Goal: Task Accomplishment & Management: Use online tool/utility

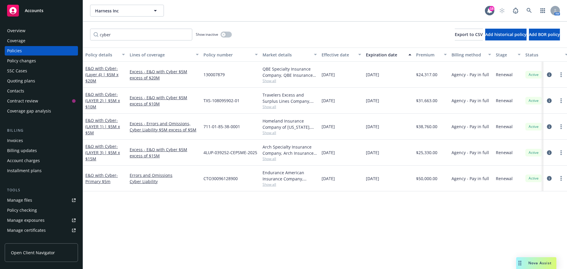
scroll to position [136, 0]
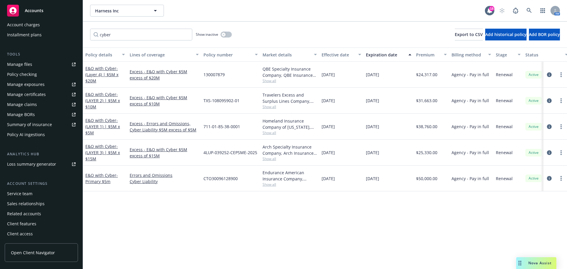
click at [20, 195] on div "Service team" at bounding box center [19, 193] width 25 height 9
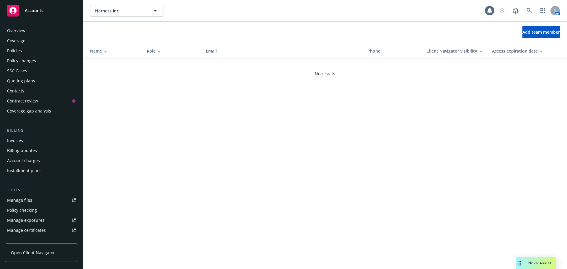
scroll to position [136, 0]
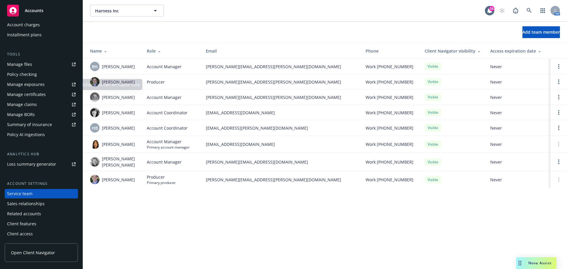
click at [26, 61] on div "Manage files" at bounding box center [19, 64] width 25 height 9
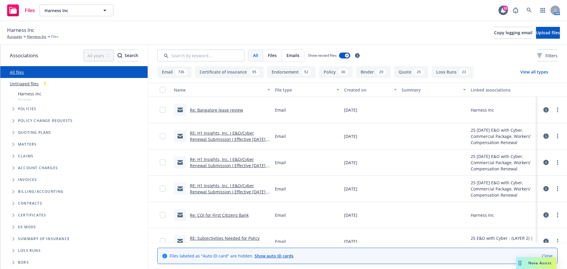
click at [227, 136] on link "RE: H1 Insights, Inc. I E&O/Cyber Renewal Submission I Effective 10/29/25 I Quo…" at bounding box center [229, 139] width 78 height 18
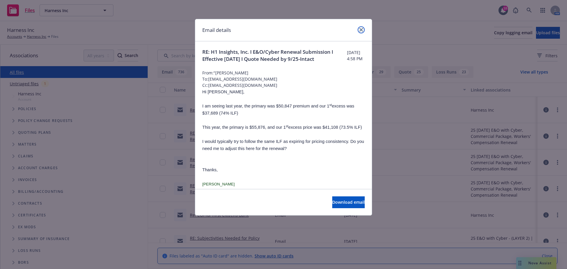
click at [363, 30] on link "close" at bounding box center [361, 29] width 7 height 7
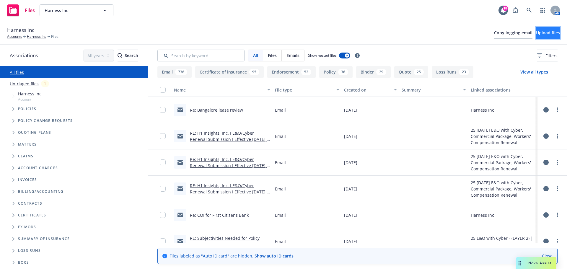
click at [536, 31] on span "Upload files" at bounding box center [548, 33] width 24 height 6
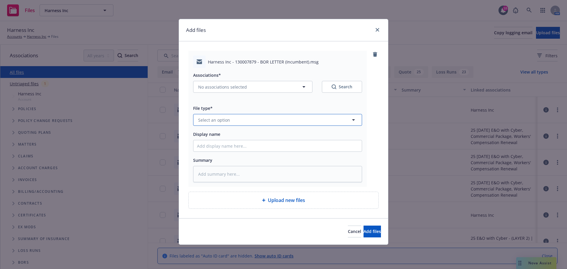
click at [234, 116] on button "Select an option" at bounding box center [277, 120] width 169 height 12
click at [226, 88] on span "No associations selected" at bounding box center [222, 87] width 49 height 6
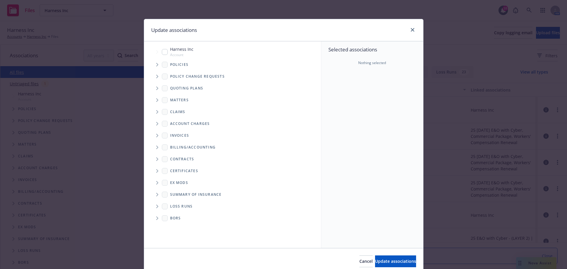
click at [156, 65] on icon "Tree Example" at bounding box center [157, 65] width 2 height 4
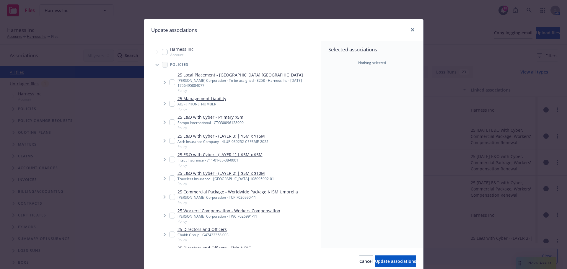
type textarea "x"
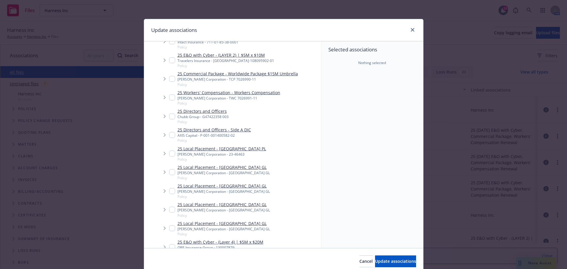
scroll to position [148, 0]
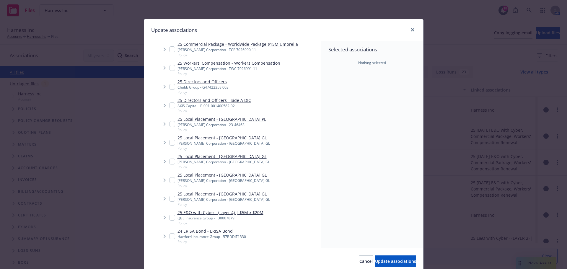
click at [171, 219] on input "Tree Example" at bounding box center [172, 218] width 6 height 6
checkbox input "true"
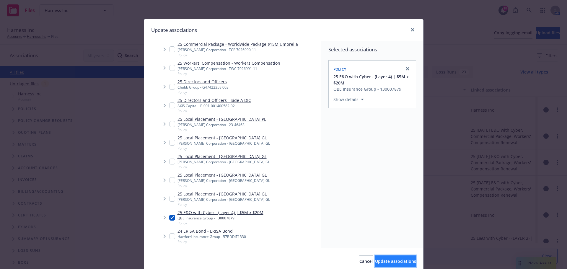
click at [385, 259] on span "Update associations" at bounding box center [395, 261] width 41 height 6
type textarea "x"
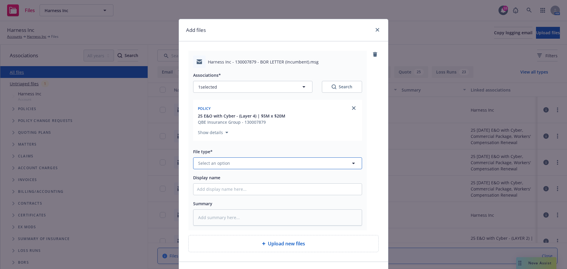
click at [236, 166] on button "Select an option" at bounding box center [277, 163] width 169 height 12
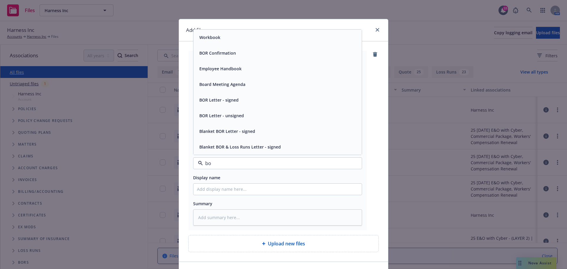
type input "bor"
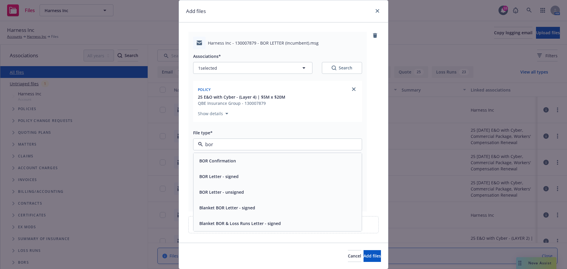
scroll to position [30, 0]
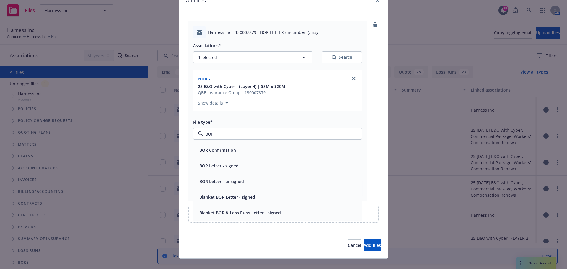
click at [235, 148] on div "BOR Confirmation" at bounding box center [277, 150] width 161 height 9
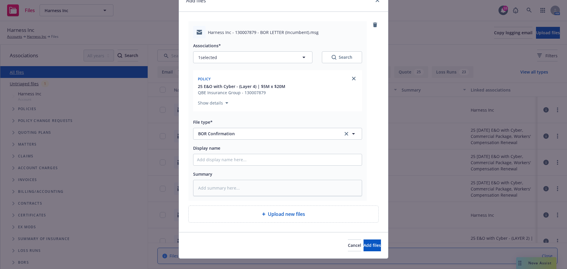
click at [230, 149] on div "Display name" at bounding box center [277, 147] width 169 height 7
click at [220, 157] on input "Display name" at bounding box center [277, 159] width 168 height 11
type textarea "x"
type input "L"
type textarea "x"
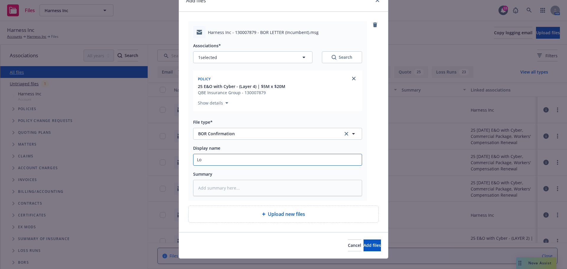
type input "Los"
type textarea "x"
type input "Lost"
type textarea "x"
type input "Lost"
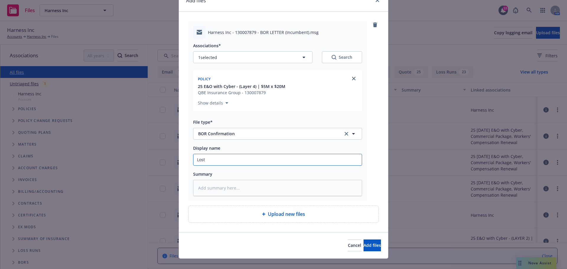
type textarea "x"
type input "Lost b"
type textarea "x"
type input "Lost in BOR per Prudent"
drag, startPoint x: 248, startPoint y: 160, endPoint x: 219, endPoint y: 160, distance: 28.9
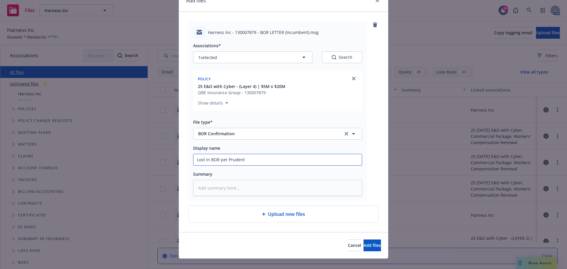
click at [219, 160] on input "Lost in BOR per Prudent" at bounding box center [277, 159] width 168 height 11
type textarea "x"
type input "Lost in BOR"
click at [195, 162] on input "Lost in BOR" at bounding box center [277, 159] width 168 height 11
type textarea "x"
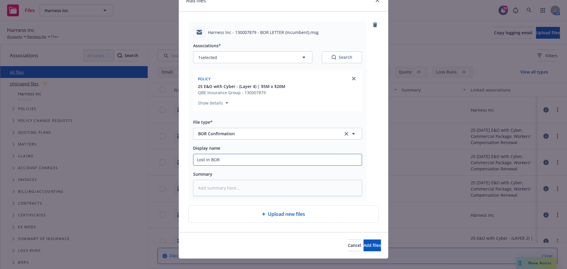
type input "2Lost in BOR"
type textarea "x"
type input "25Lost in BOR"
type textarea "x"
type input "25 Lost in BOR"
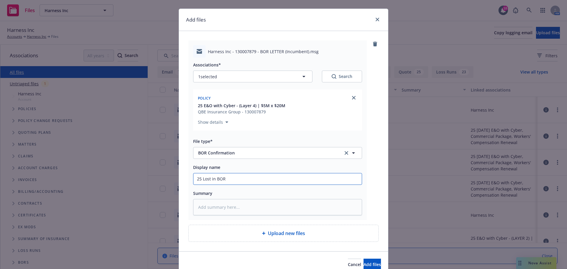
scroll to position [0, 0]
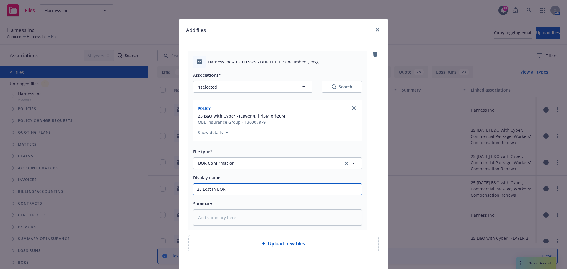
type textarea "x"
type input "25 \Lost in BOR"
type textarea "x"
type input "25 Lost in BOR"
type textarea "x"
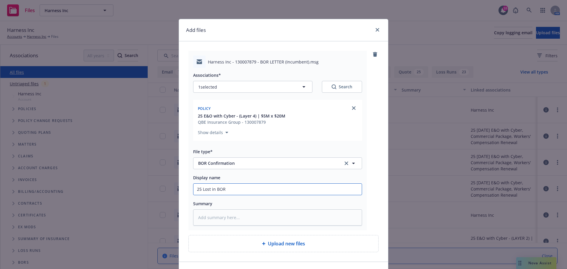
type input "25Lost in BOR"
type textarea "x"
type input "2Lost in BOR"
type textarea "x"
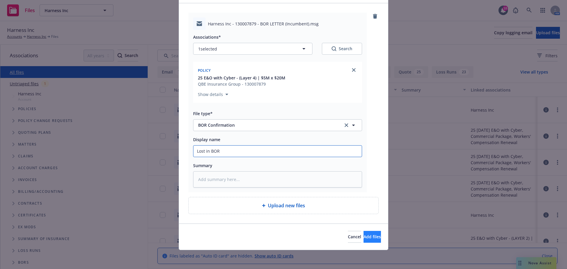
type input "Lost in BOR"
click at [364, 236] on span "Add files" at bounding box center [372, 237] width 17 height 6
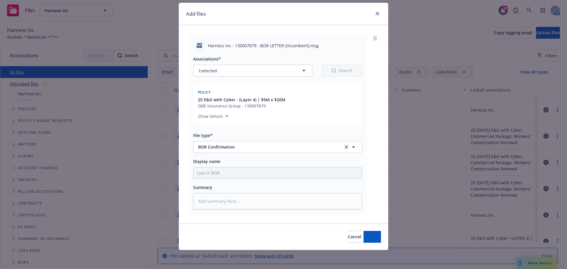
scroll to position [16, 0]
type textarea "x"
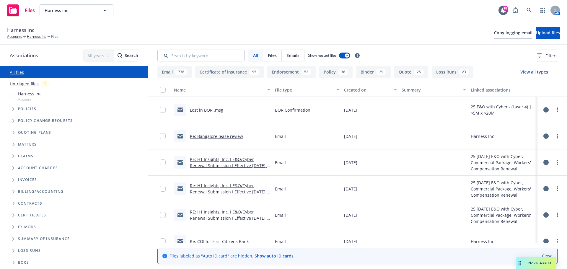
click at [62, 237] on span "Summary of insurance" at bounding box center [44, 239] width 52 height 4
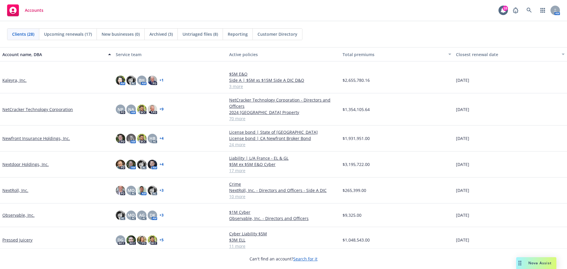
scroll to position [266, 0]
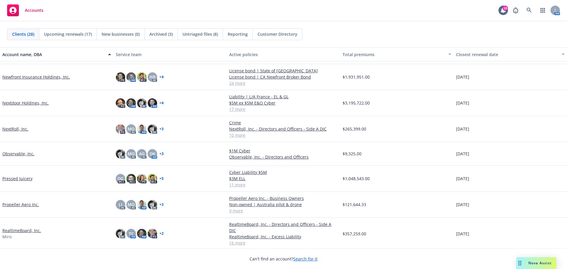
click at [25, 206] on link "Propeller Aero Inc." at bounding box center [20, 204] width 37 height 6
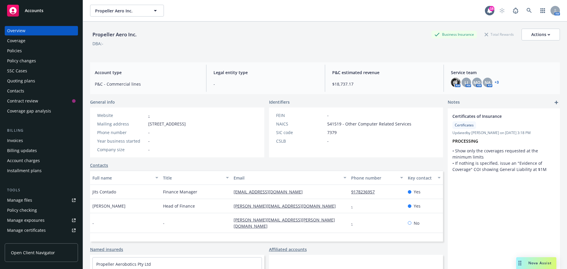
click at [17, 52] on div "Policies" at bounding box center [14, 50] width 15 height 9
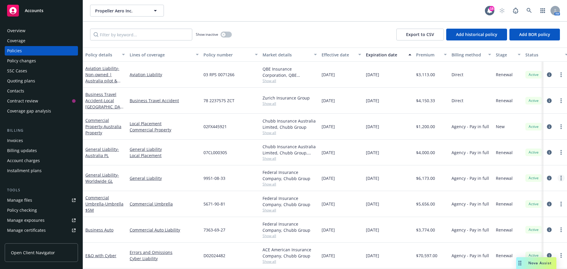
click at [558, 177] on link "more" at bounding box center [561, 178] width 7 height 7
click at [521, 96] on link "Renew with incumbent" at bounding box center [529, 100] width 69 height 12
select select "12"
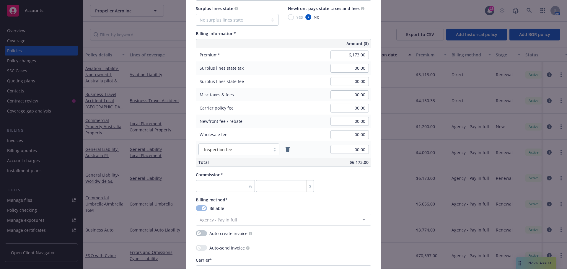
scroll to position [384, 0]
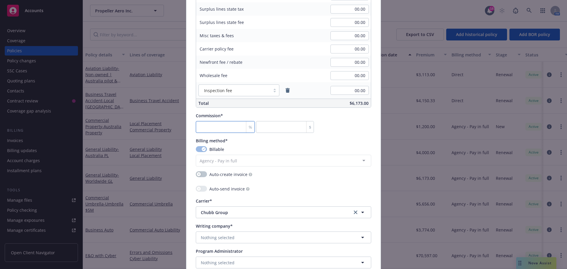
click at [213, 129] on input "number" at bounding box center [225, 127] width 59 height 12
type input "1"
type input "61.73"
type input "15"
type input "925.95"
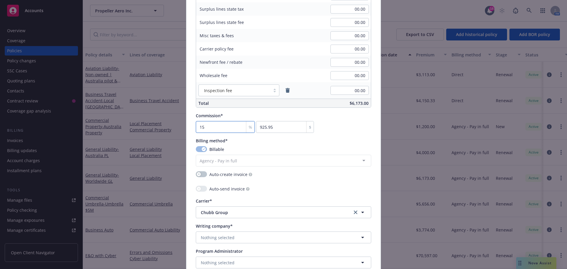
type input "15"
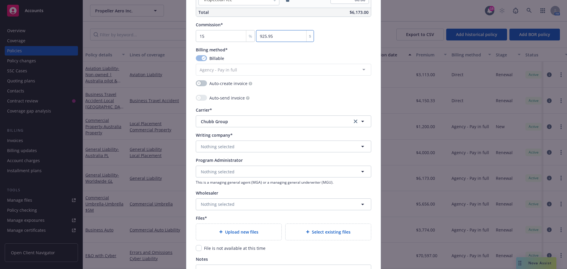
scroll to position [502, 0]
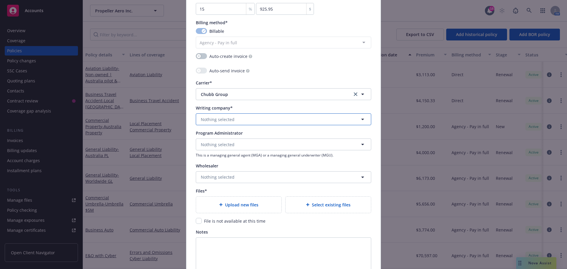
click at [286, 123] on button "Nothing selected" at bounding box center [283, 119] width 175 height 12
type input "fed"
click at [284, 137] on div "Federal Insurance Company Domestic - 20281" at bounding box center [283, 139] width 167 height 15
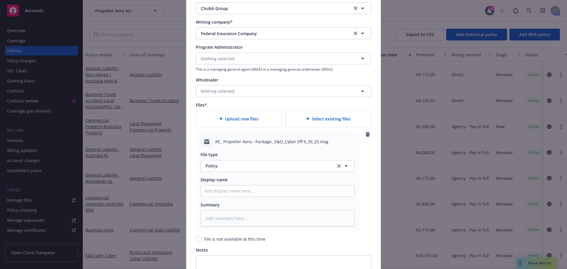
scroll to position [591, 0]
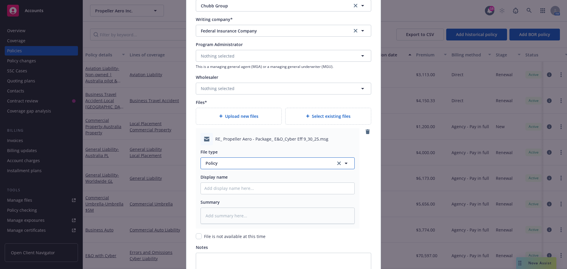
click at [235, 164] on span "Policy" at bounding box center [267, 163] width 123 height 6
type input "email"
click at [231, 150] on div "Email" at bounding box center [277, 147] width 147 height 9
click at [227, 188] on input "Policy display name" at bounding box center [278, 188] width 154 height 11
type textarea "x"
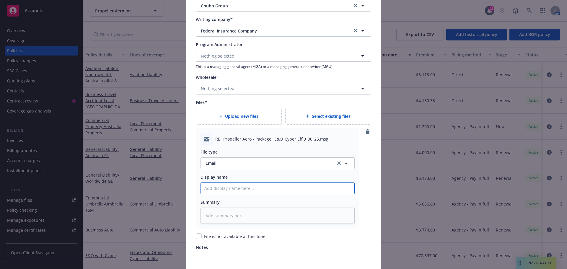
type input "c"
type textarea "x"
type input "co"
type textarea "x"
type input "con"
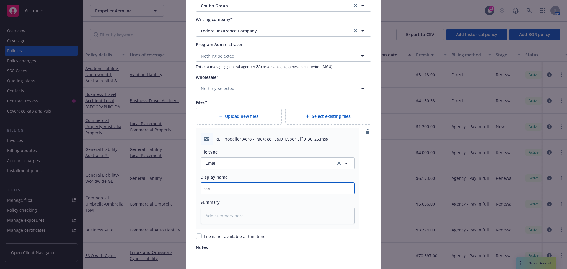
type textarea "x"
type input "conf"
type textarea "x"
type input "confi"
type textarea "x"
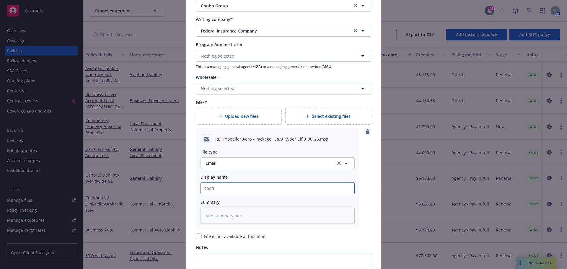
type input "confir"
type textarea "x"
type input "confirm"
type textarea "x"
type input "confirma"
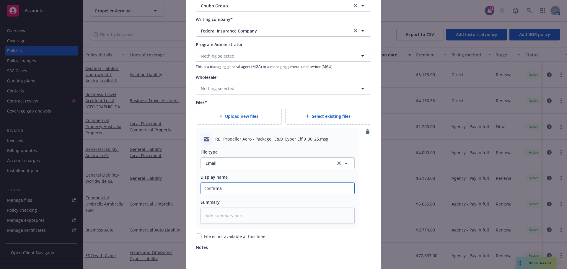
type textarea "x"
type input "confirmat"
type textarea "x"
type input "confirmati"
type textarea "x"
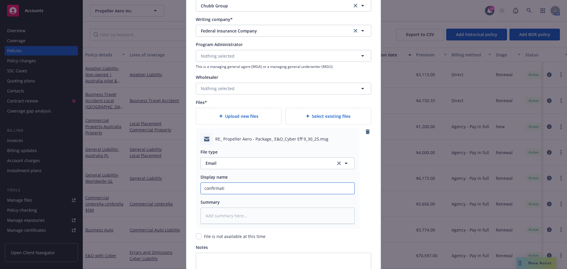
type input "confirmatio"
type textarea "x"
type input "confirmation"
type textarea "x"
type input "confirmation"
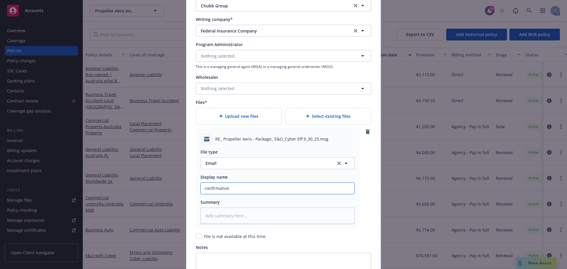
type textarea "x"
type input "confirmation o"
type textarea "x"
type input "confirmation of"
type textarea "x"
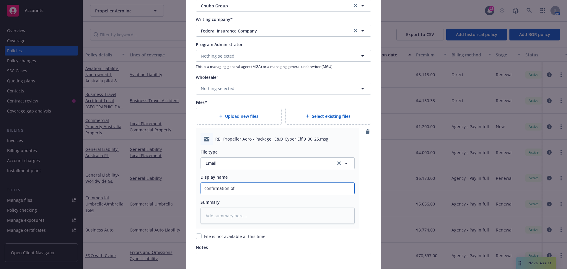
type input "confirmation of"
type textarea "x"
type input "confirmation of p"
type textarea "x"
type input "confirmation of po"
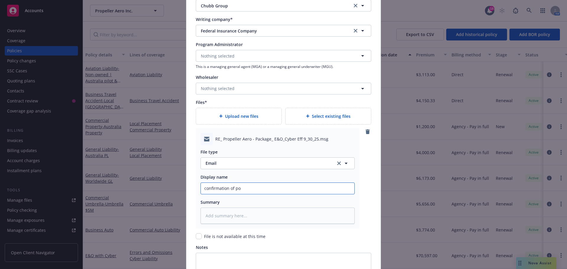
type textarea "x"
type input "confirmation of pol"
type textarea "x"
type input "confirmation of poli"
type textarea "x"
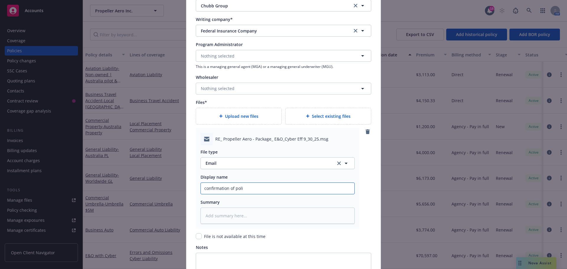
type input "confirmation of polic"
type textarea "x"
type input "confirmation of policy"
type textarea "x"
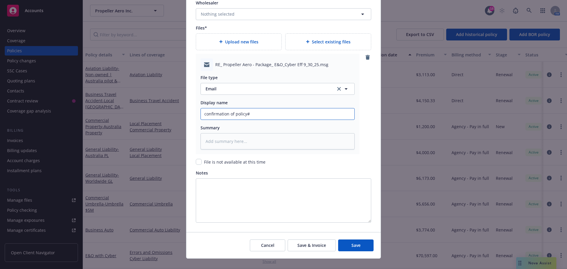
scroll to position [674, 0]
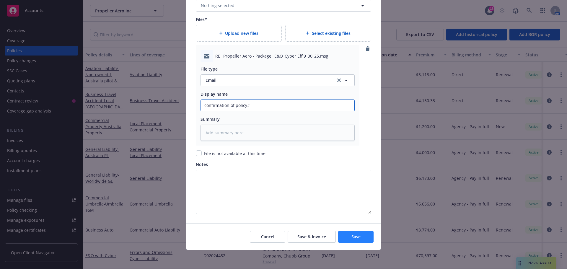
type input "confirmation of policy#"
click at [358, 237] on span "Save" at bounding box center [356, 237] width 9 height 6
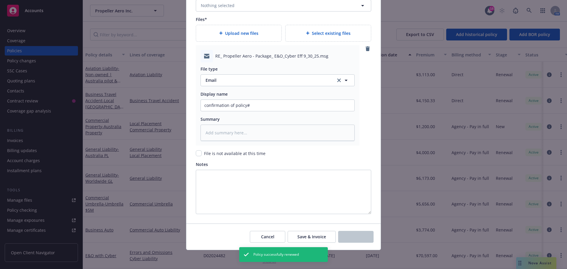
type textarea "x"
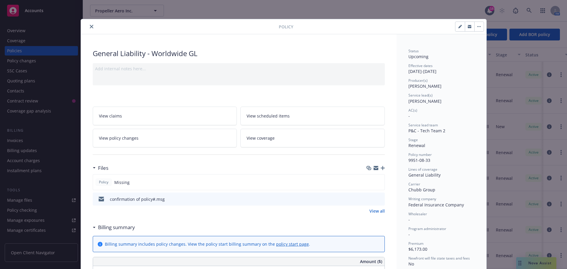
click at [90, 25] on icon "close" at bounding box center [92, 27] width 4 height 4
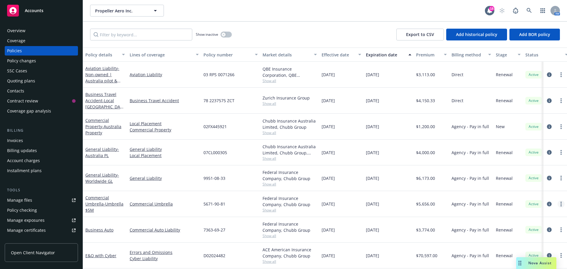
click at [558, 204] on link "more" at bounding box center [561, 204] width 7 height 7
click at [520, 127] on link "Renew with incumbent" at bounding box center [529, 126] width 69 height 12
select select "12"
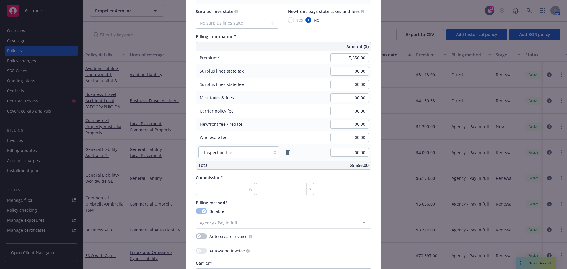
scroll to position [384, 0]
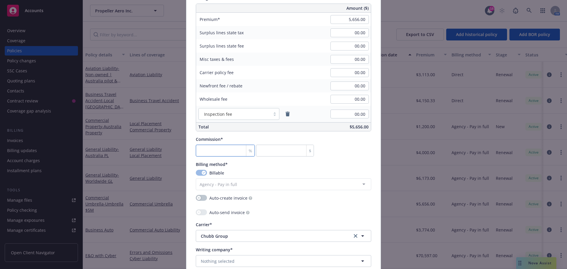
click at [223, 152] on input "number" at bounding box center [225, 151] width 59 height 12
type input "1"
type input "56.56"
type input "15"
type input "848.4"
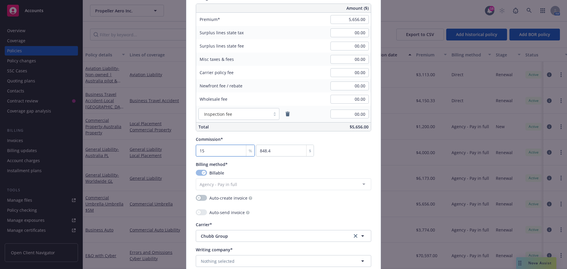
type input "15"
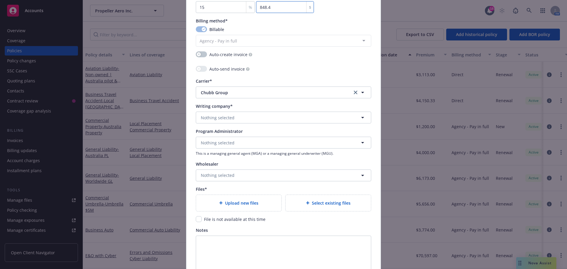
scroll to position [532, 0]
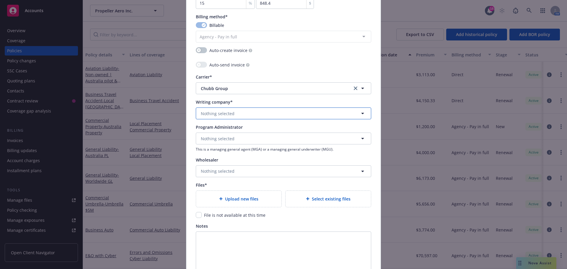
click at [233, 116] on button "Nothing selected" at bounding box center [283, 114] width 175 height 12
type input "fe"
click at [230, 134] on span "Domestic - 20281" at bounding box center [230, 136] width 56 height 6
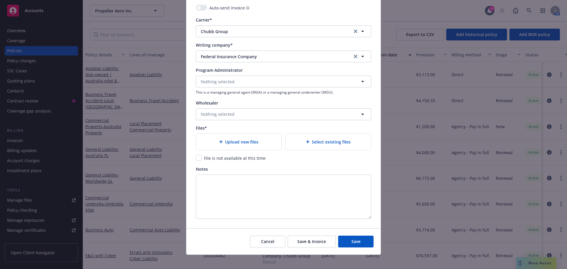
scroll to position [593, 0]
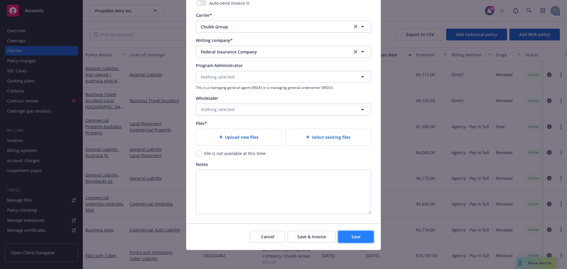
click at [352, 235] on span "Save" at bounding box center [356, 237] width 9 height 6
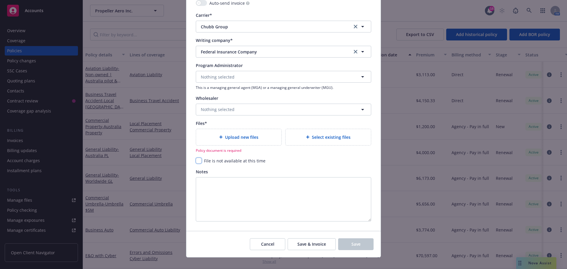
click at [196, 162] on input "checkbox" at bounding box center [199, 161] width 6 height 6
checkbox input "true"
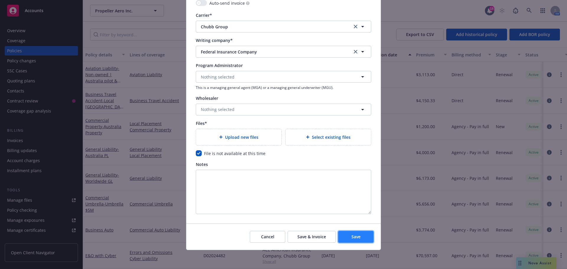
click at [356, 240] on button "Save" at bounding box center [355, 237] width 35 height 12
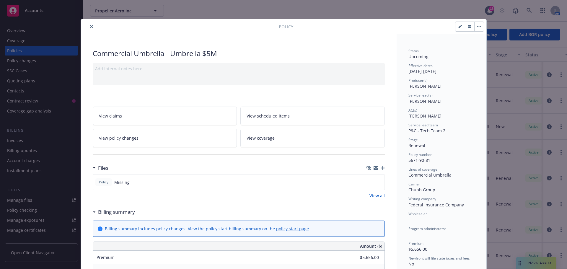
click at [88, 26] on button "close" at bounding box center [91, 26] width 7 height 7
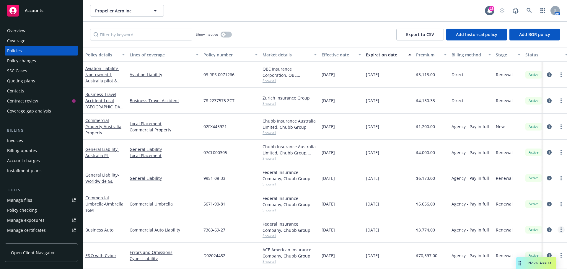
click at [558, 229] on link "more" at bounding box center [561, 229] width 7 height 7
click at [507, 153] on link "Renew with incumbent" at bounding box center [529, 151] width 69 height 12
select select "12"
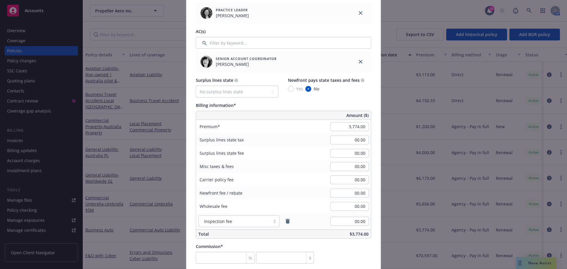
scroll to position [325, 0]
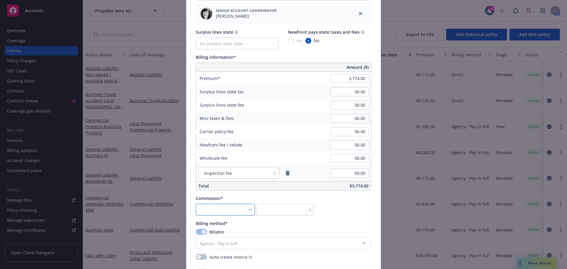
click at [217, 209] on input "number" at bounding box center [225, 210] width 59 height 12
type input "2"
type input "75.48"
type input "0"
type input "1"
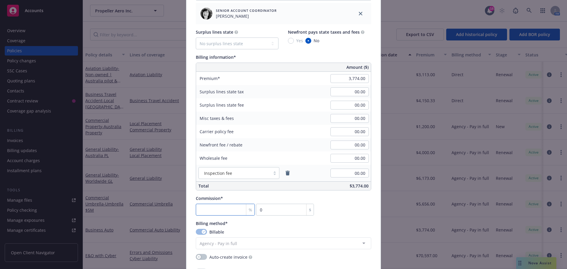
type input "37.74"
type input "12"
type input "452.88"
type input "12.5"
type input "471.75"
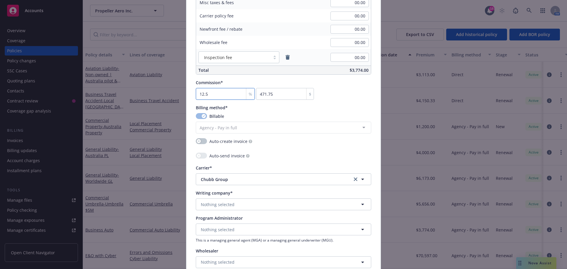
scroll to position [443, 0]
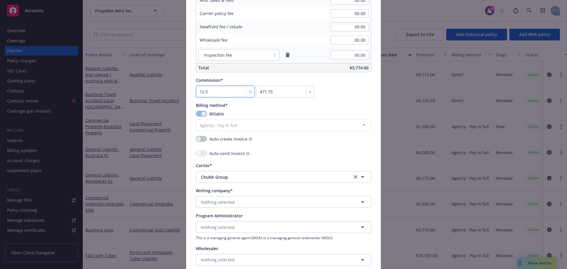
type input "12.5"
click at [233, 203] on button "Nothing selected" at bounding box center [283, 202] width 175 height 12
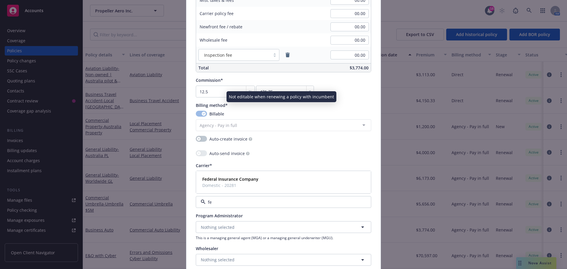
type input "fed"
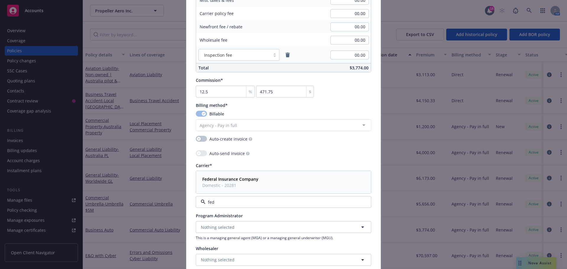
click at [227, 185] on span "Domestic - 20281" at bounding box center [230, 185] width 56 height 6
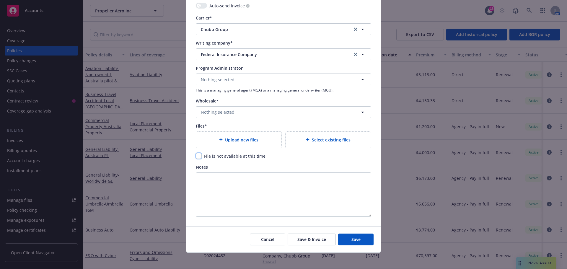
click at [196, 156] on input "checkbox" at bounding box center [199, 156] width 6 height 6
checkbox input "true"
click at [352, 240] on span "Save" at bounding box center [356, 240] width 9 height 6
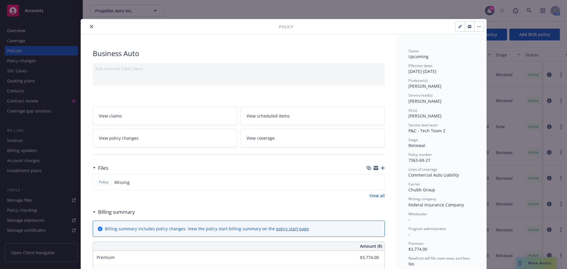
click at [90, 27] on icon "close" at bounding box center [92, 27] width 4 height 4
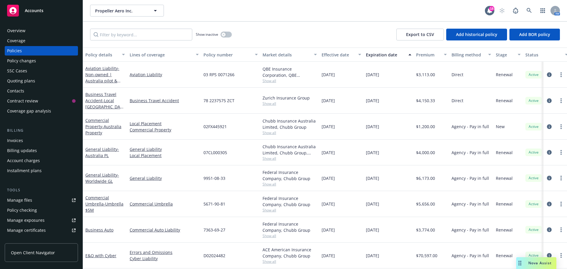
click at [41, 229] on div "Manage certificates" at bounding box center [26, 230] width 39 height 9
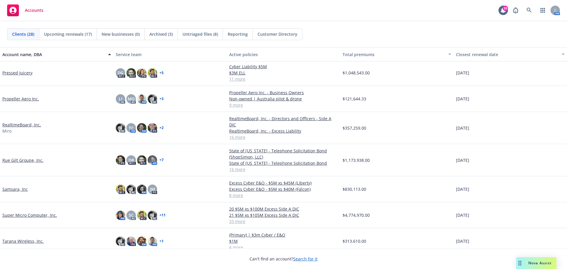
scroll to position [354, 0]
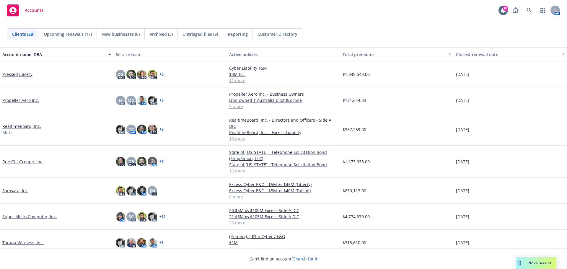
click at [26, 101] on link "Propeller Aero Inc." at bounding box center [20, 100] width 37 height 6
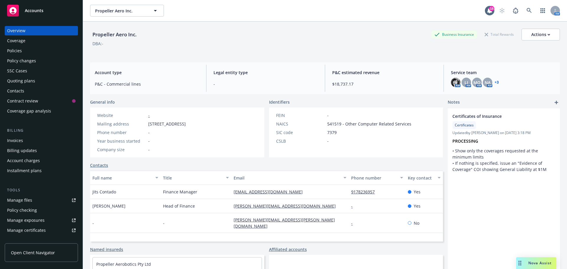
click at [47, 51] on div "Policies" at bounding box center [41, 50] width 69 height 9
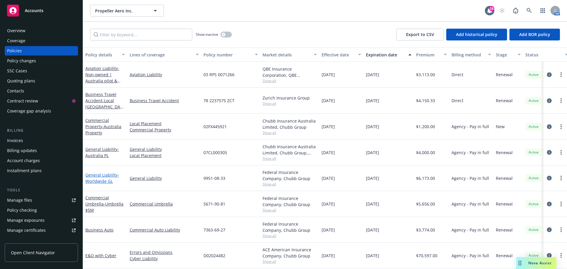
click at [102, 179] on span "- Worldwide GL" at bounding box center [102, 178] width 34 height 12
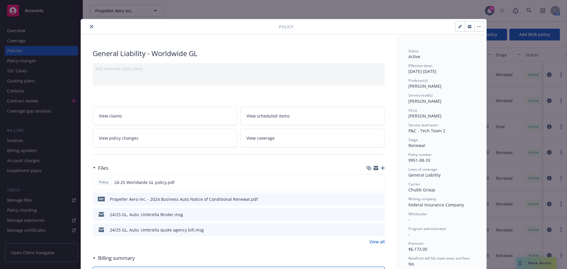
click at [88, 27] on button "close" at bounding box center [91, 26] width 7 height 7
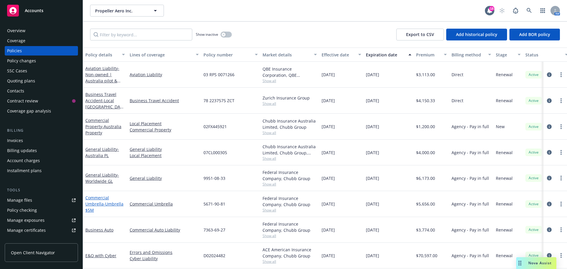
click at [107, 203] on span "- Umbrella $5M" at bounding box center [104, 207] width 38 height 12
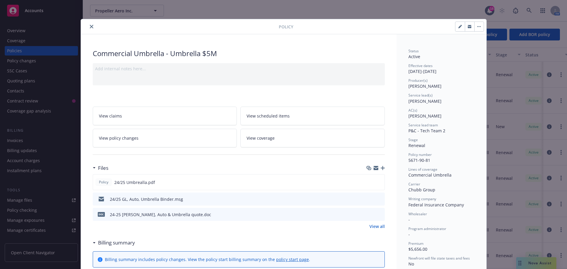
click at [88, 24] on button "close" at bounding box center [91, 26] width 7 height 7
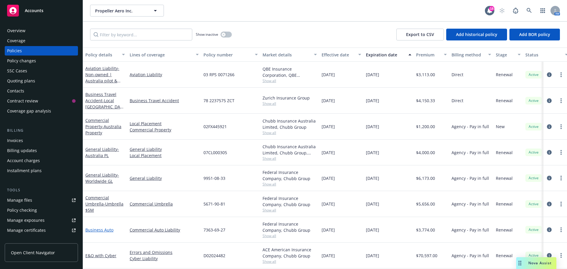
click at [99, 230] on link "Business Auto" at bounding box center [99, 230] width 28 height 6
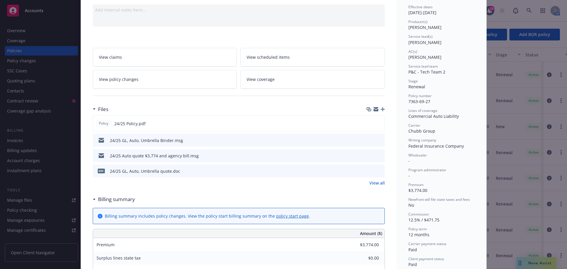
scroll to position [59, 0]
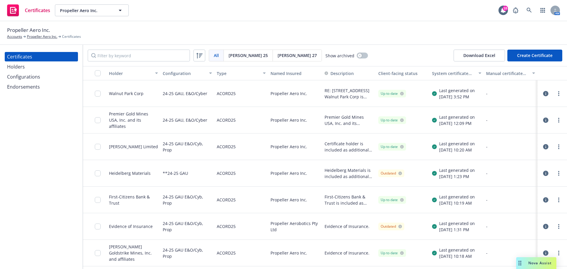
click at [22, 77] on div "Configurations" at bounding box center [23, 76] width 33 height 9
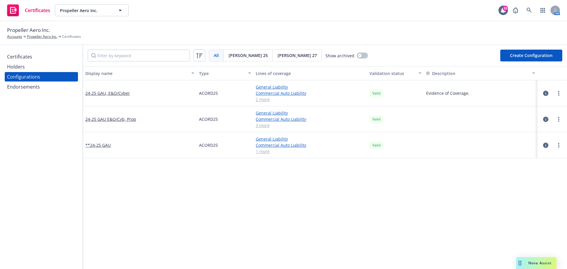
click at [513, 55] on button "Create Configuration" at bounding box center [531, 56] width 62 height 12
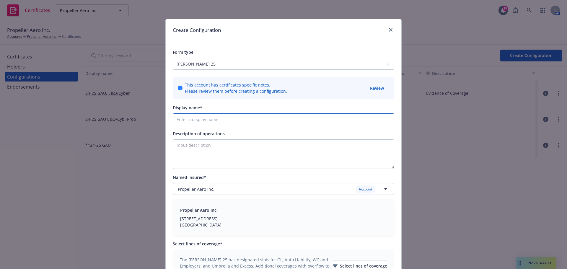
click at [193, 120] on input "Display name*" at bounding box center [284, 119] width 222 height 12
type input "25-26 GAU"
click at [286, 148] on textarea "Description of operations" at bounding box center [284, 154] width 222 height 30
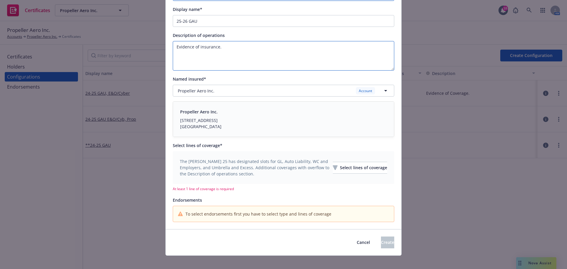
scroll to position [104, 0]
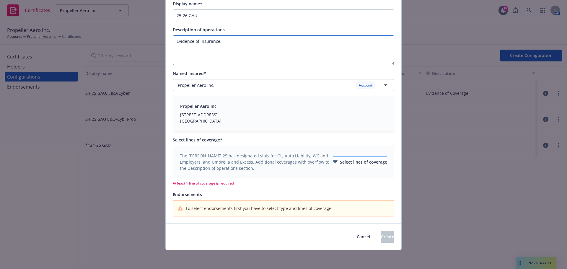
type textarea "Evidence of insurance."
click at [356, 162] on div "Select lines of coverage" at bounding box center [360, 162] width 54 height 11
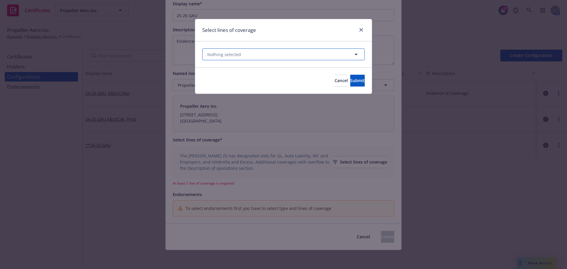
click at [288, 53] on button "Nothing selected" at bounding box center [283, 54] width 162 height 12
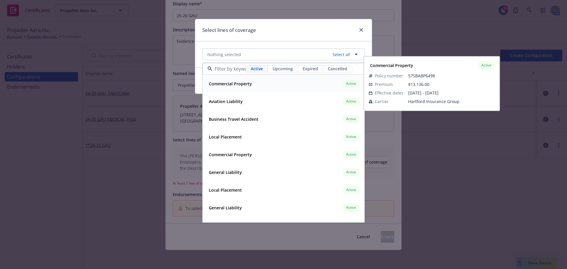
click at [278, 86] on div "Commercial Property Active" at bounding box center [283, 84] width 154 height 10
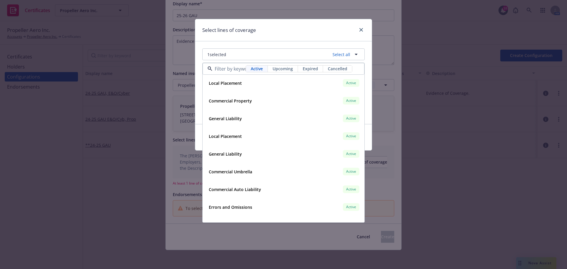
scroll to position [0, 0]
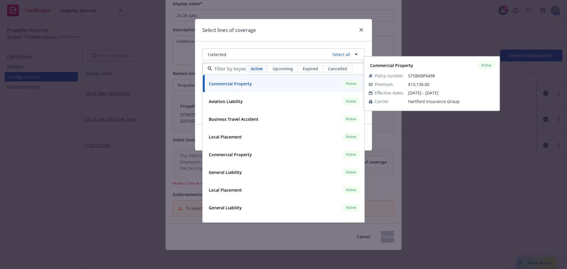
click at [289, 84] on div "Commercial Property Active" at bounding box center [283, 84] width 154 height 10
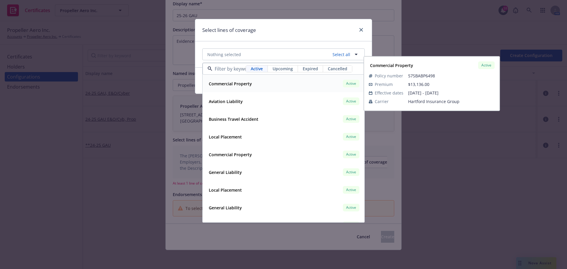
click at [290, 69] on span "Upcoming" at bounding box center [283, 69] width 20 height 6
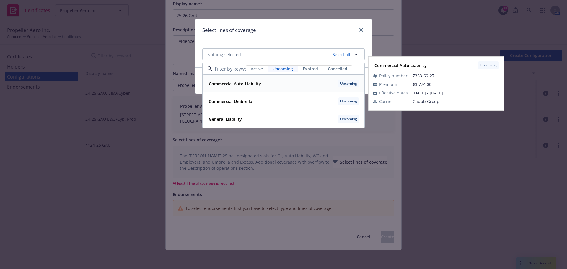
click at [305, 83] on div "Commercial Auto Liability Upcoming" at bounding box center [283, 84] width 154 height 10
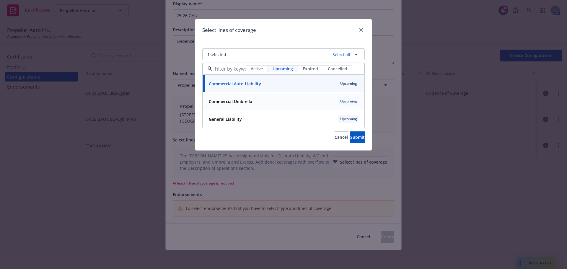
click at [300, 102] on div "Commercial Umbrella Upcoming" at bounding box center [283, 101] width 154 height 10
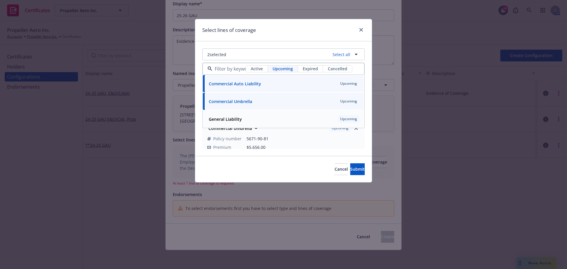
click at [298, 120] on div "General Liability Upcoming" at bounding box center [283, 119] width 154 height 10
click at [353, 167] on span "Submit" at bounding box center [357, 169] width 14 height 6
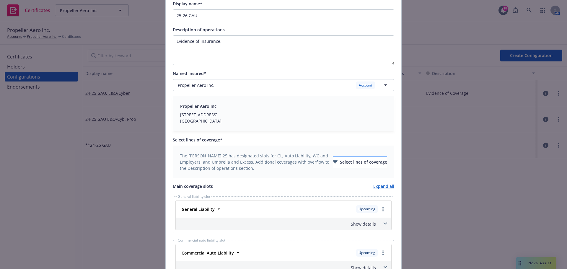
scroll to position [222, 0]
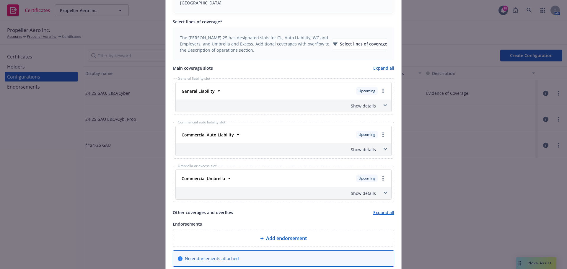
click at [381, 106] on span at bounding box center [385, 105] width 9 height 9
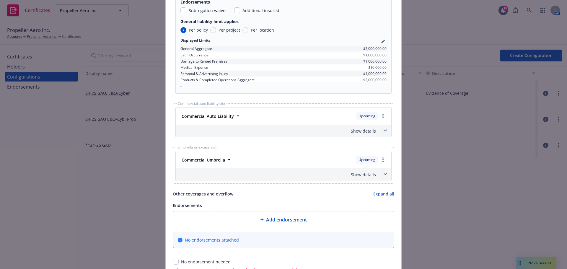
scroll to position [340, 0]
click at [383, 132] on span at bounding box center [385, 130] width 9 height 9
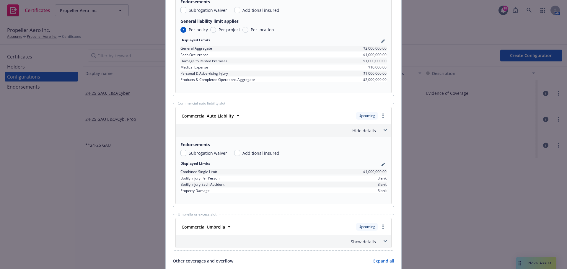
scroll to position [463, 0]
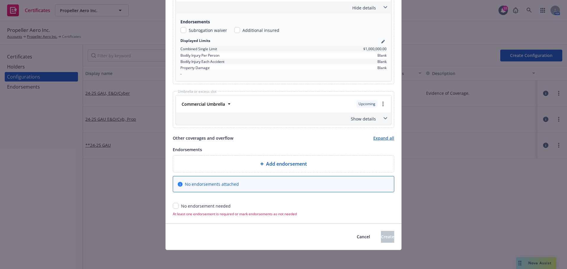
click at [384, 119] on icon at bounding box center [386, 118] width 4 height 2
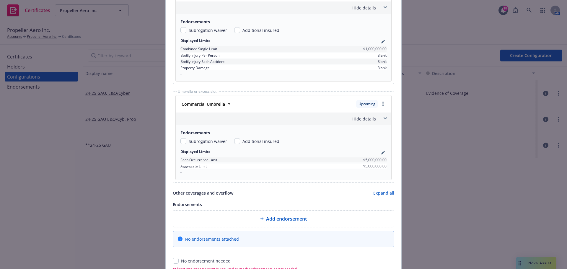
scroll to position [518, 0]
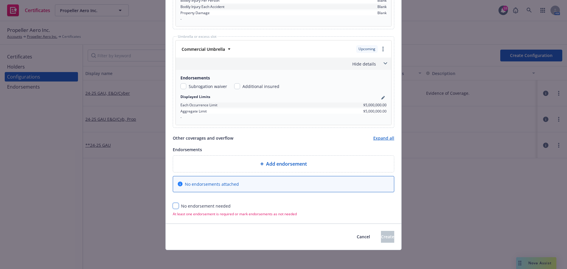
click at [176, 206] on input "checkbox" at bounding box center [176, 206] width 6 height 6
checkbox input "true"
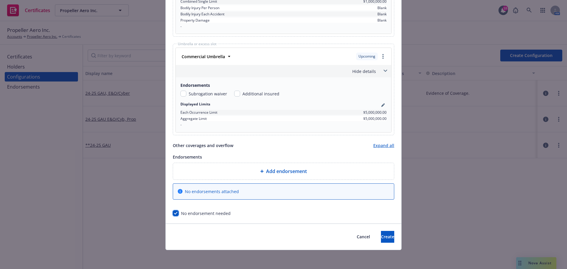
scroll to position [511, 0]
click at [381, 233] on button "Create" at bounding box center [387, 237] width 13 height 12
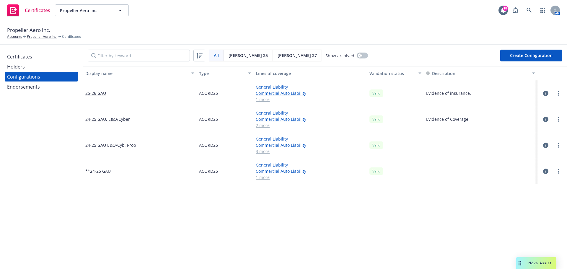
click at [33, 59] on div "Certificates" at bounding box center [41, 56] width 69 height 9
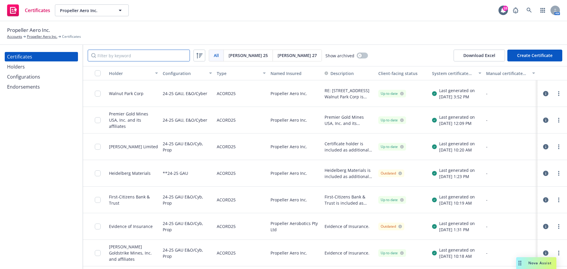
click at [120, 53] on input "Filter by keyword" at bounding box center [139, 56] width 102 height 12
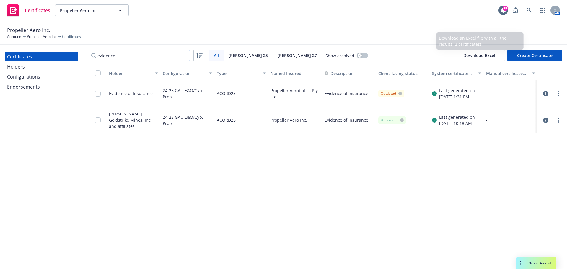
type input "evidence"
click at [536, 53] on button "Create Certificate" at bounding box center [534, 56] width 55 height 12
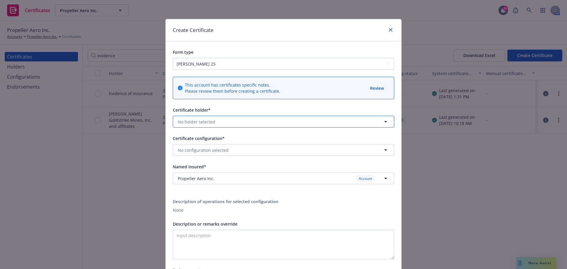
click at [226, 121] on button "No holder selected" at bounding box center [284, 122] width 222 height 12
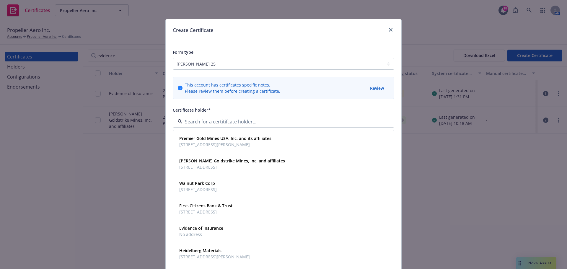
type input "e"
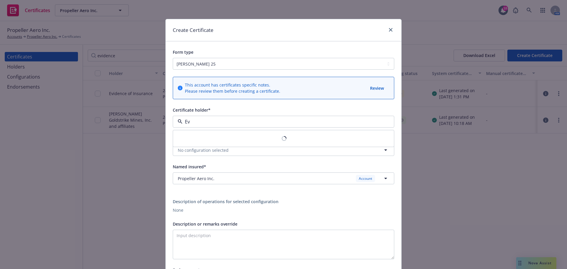
type input "Evi"
click at [229, 139] on div "Evidence of Insurance No address" at bounding box center [283, 141] width 213 height 15
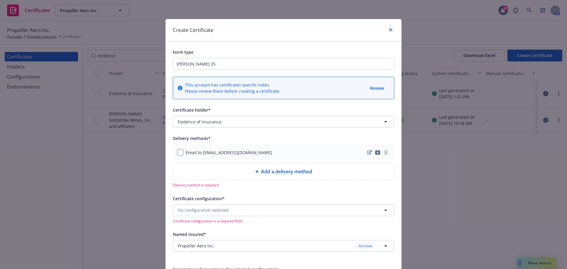
click at [180, 152] on input "checkbox" at bounding box center [181, 152] width 6 height 6
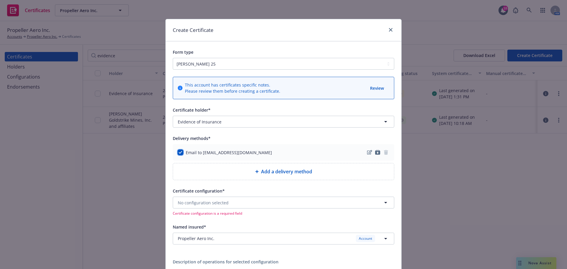
click at [180, 152] on input "checkbox" at bounding box center [181, 152] width 6 height 6
checkbox input "false"
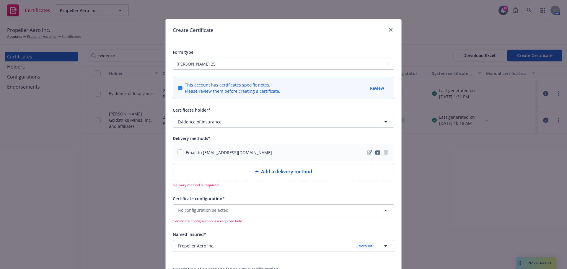
click at [288, 170] on span "Add a delivery method" at bounding box center [286, 171] width 51 height 7
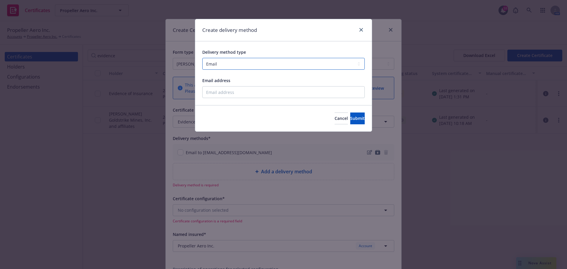
click at [257, 65] on select "Select delivery method type Email Mail Fax Upload to Compliance Website" at bounding box center [283, 64] width 162 height 12
select select "UPLOAD_TO_COMPLIANCE_WEBSITE"
click at [202, 58] on select "Select delivery method type Email Mail Fax Upload to Compliance Website" at bounding box center [283, 64] width 162 height 12
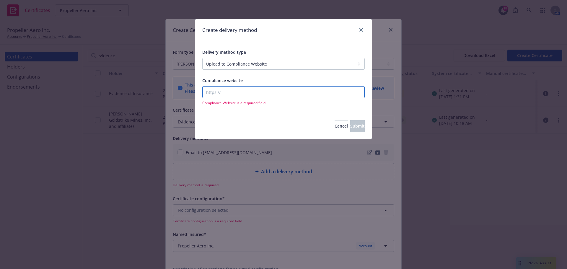
click at [243, 92] on input "Compliance website" at bounding box center [283, 92] width 162 height 12
type input "newfront.com"
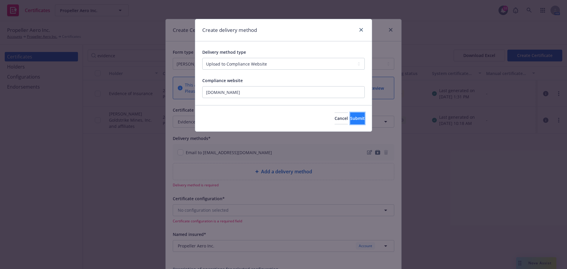
click at [350, 120] on span "Submit" at bounding box center [357, 119] width 14 height 6
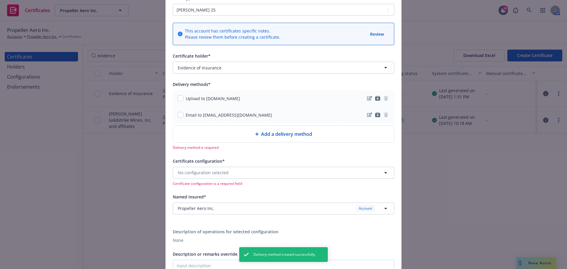
scroll to position [59, 0]
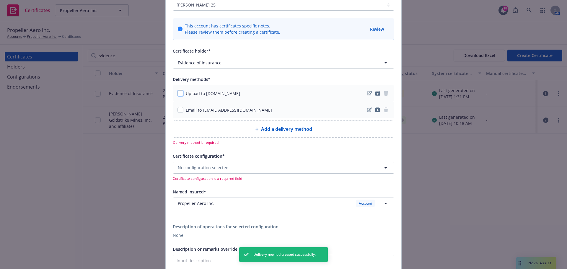
click at [178, 95] on input "checkbox" at bounding box center [181, 93] width 6 height 6
checkbox input "true"
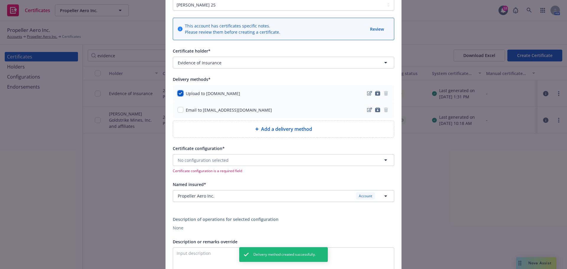
scroll to position [118, 0]
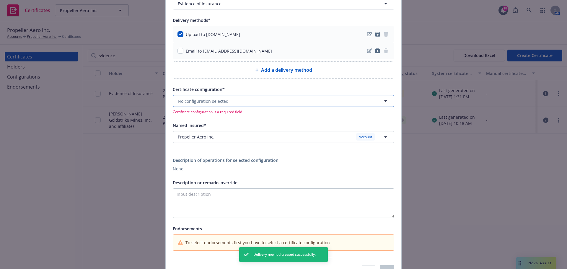
click at [264, 99] on button "No configuration selected" at bounding box center [284, 101] width 222 height 12
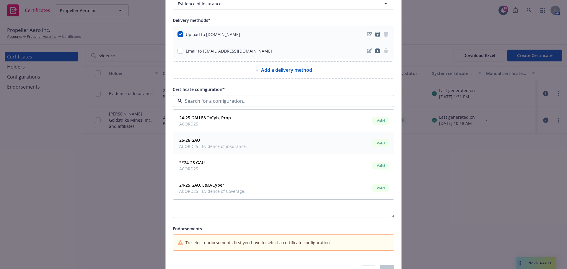
click at [231, 146] on span "ACORD25 - Evidence of insurance." at bounding box center [213, 146] width 68 height 6
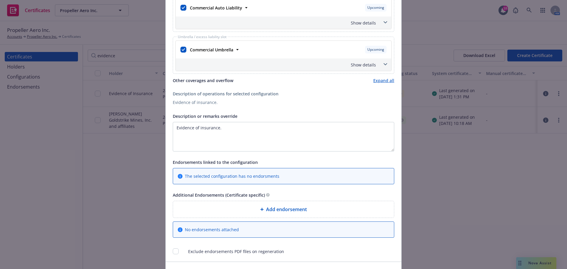
scroll to position [356, 0]
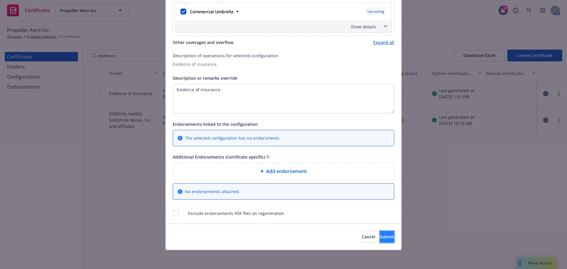
click at [380, 238] on span "Submit" at bounding box center [387, 237] width 14 height 6
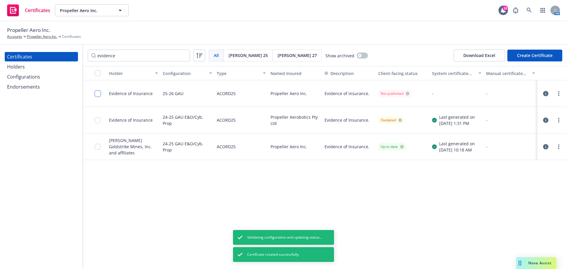
click at [95, 95] on input "checkbox" at bounding box center [98, 94] width 6 height 6
click at [558, 92] on link "more" at bounding box center [558, 93] width 7 height 7
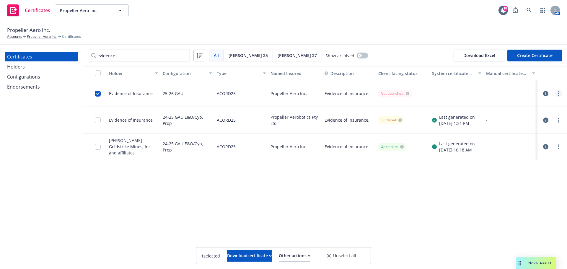
click at [558, 94] on link "more" at bounding box center [558, 93] width 7 height 7
click at [507, 127] on link "Regenerate" at bounding box center [515, 129] width 95 height 12
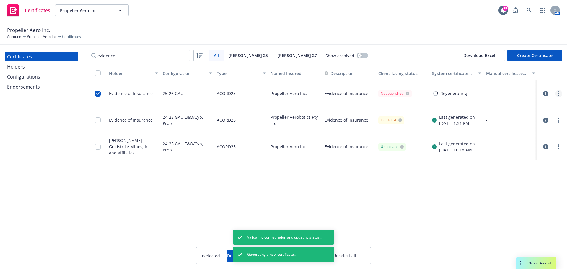
click at [558, 95] on link "more" at bounding box center [558, 93] width 7 height 7
click at [498, 202] on link "Preview a new version" at bounding box center [515, 200] width 95 height 12
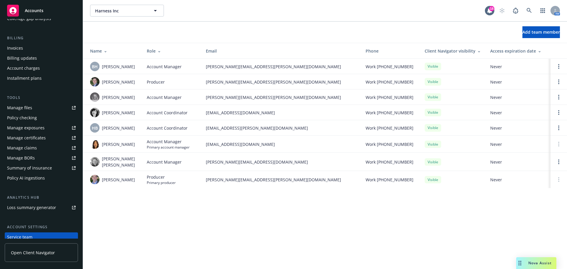
scroll to position [18, 0]
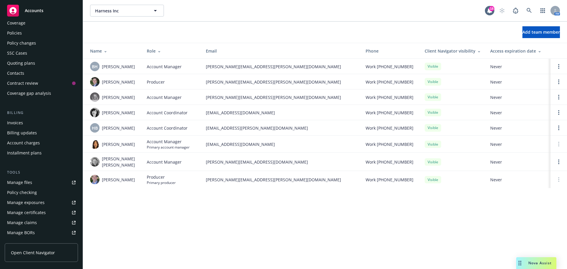
click at [18, 30] on div "Policies" at bounding box center [14, 32] width 15 height 9
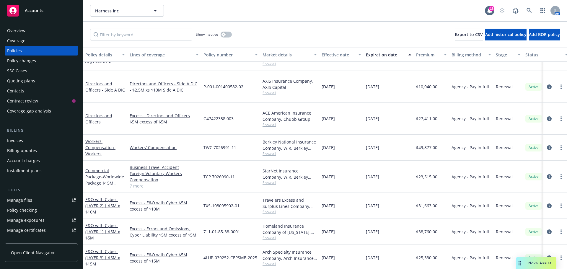
scroll to position [177, 0]
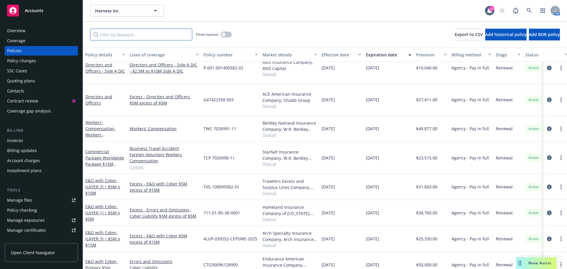
click at [135, 33] on input "Filter by keyword..." at bounding box center [141, 35] width 102 height 12
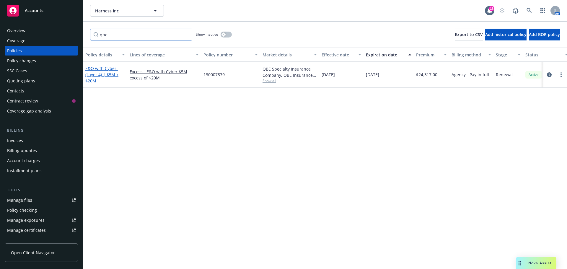
type input "qbe"
click at [104, 71] on link "E&O with Cyber - (Layer 4) | $5M x $20M" at bounding box center [101, 75] width 33 height 18
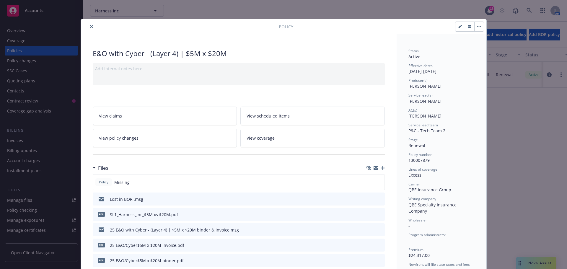
click at [382, 169] on icon "button" at bounding box center [383, 168] width 4 height 4
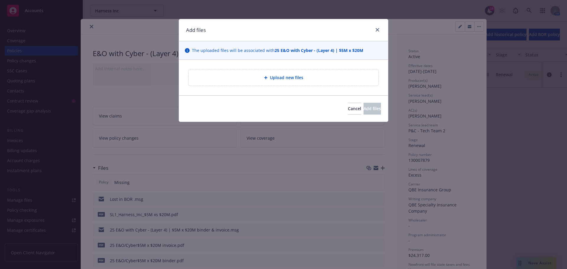
type textarea "x"
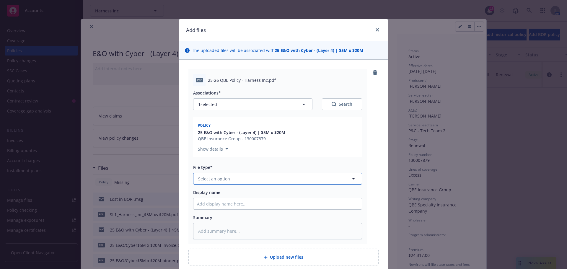
click at [228, 177] on button "Select an option" at bounding box center [277, 179] width 169 height 12
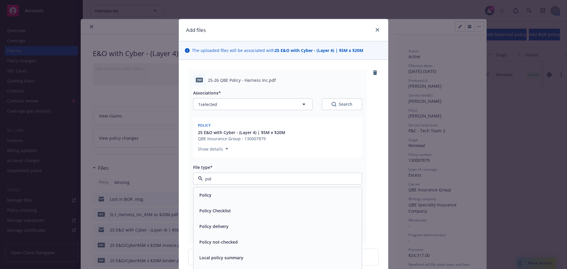
type input "poli"
click at [230, 194] on div "Policy" at bounding box center [277, 195] width 161 height 9
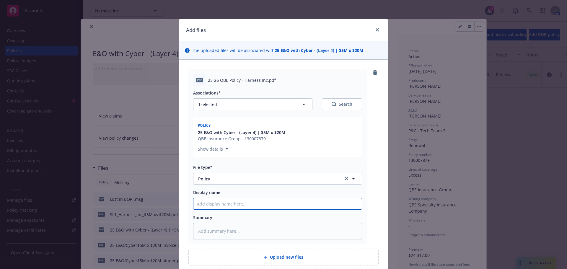
click at [219, 203] on input "Display name" at bounding box center [277, 203] width 168 height 11
type textarea "x"
type input "2"
type textarea "x"
type input "25"
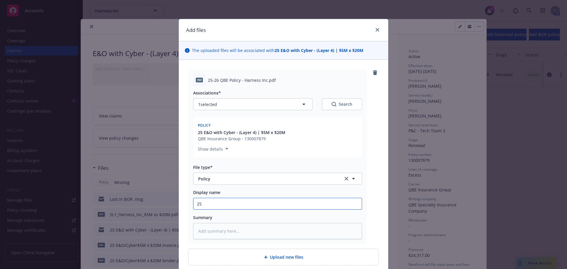
type textarea "x"
type input "25"
drag, startPoint x: 363, startPoint y: 52, endPoint x: 332, endPoint y: 52, distance: 30.4
click at [332, 52] on div "The uploaded files will be associated with 25 E&O with Cyber - (Layer 4) | $5M …" at bounding box center [283, 50] width 209 height 18
copy strong "$5M x $20M"
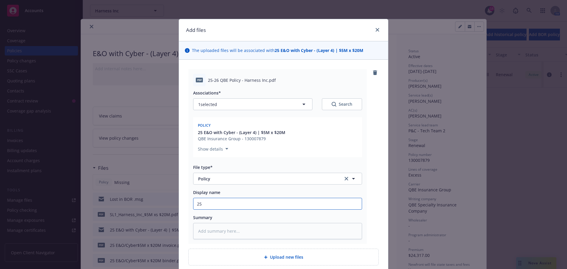
click at [220, 204] on input "25" at bounding box center [277, 203] width 168 height 11
paste input "$5M x $20M"
type textarea "x"
type input "25 $5M x $20M"
type textarea "x"
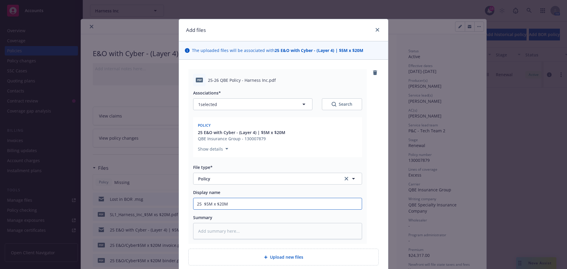
type input "25 $5M x $20M"
click at [199, 204] on input "25 $5M x $20M" at bounding box center [277, 203] width 168 height 11
type textarea "x"
click at [233, 206] on input "25 $5M x $20M" at bounding box center [277, 203] width 168 height 11
type input "25 $5M x $20M"
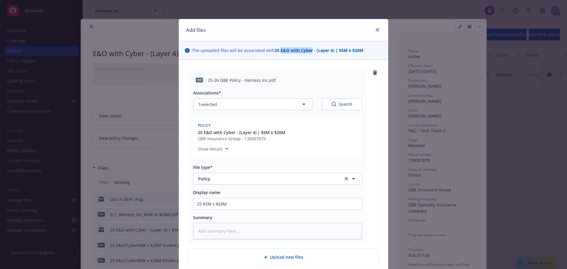
drag, startPoint x: 308, startPoint y: 50, endPoint x: 276, endPoint y: 49, distance: 31.9
click at [276, 49] on strong "25 E&O with Cyber - (Layer 4) | $5M x $20M" at bounding box center [319, 51] width 89 height 6
copy strong "E&O with Cyber"
click at [258, 203] on input "25 $5M x $20M" at bounding box center [277, 203] width 168 height 11
paste input "E&O with Cyber"
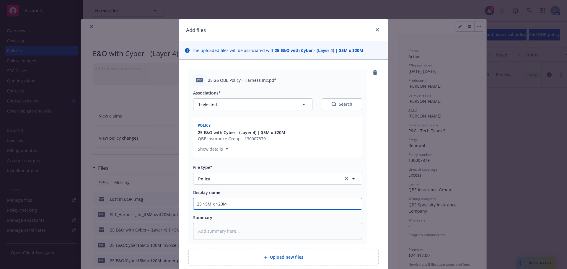
type textarea "x"
type input "25 $5M x $20M E&O with Cyber"
type textarea "x"
type input "25 $5M x $20M E&O with Cyber"
type textarea "x"
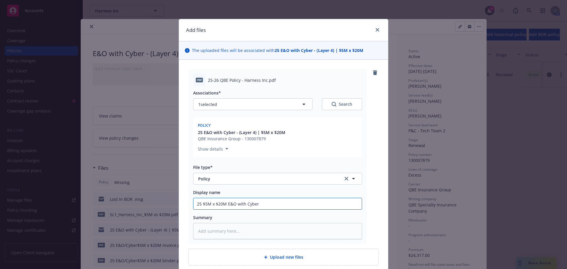
type input "25 $5M x $20M E&O with Cyber P"
type textarea "x"
type input "25 $5M x $20M E&O with Cyber Po"
type textarea "x"
type input "25 $5M x $20M E&O with Cyber Pol"
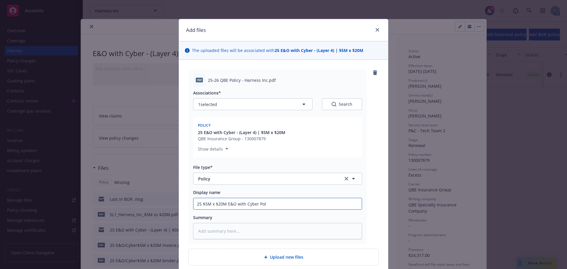
type textarea "x"
type input "25 $5M x $20M E&O with Cyber Poli"
type textarea "x"
type input "25 $5M x $20M E&O with Cyber Polic"
type textarea "x"
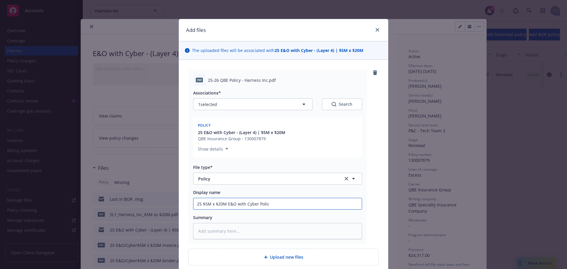
type input "25 $5M x $20M E&O with Cyber Policu"
type textarea "x"
type input "25 $5M x $20M E&O with Cyber Polic"
type textarea "x"
type input "25 $5M x $20M E&O with Cyber Policy"
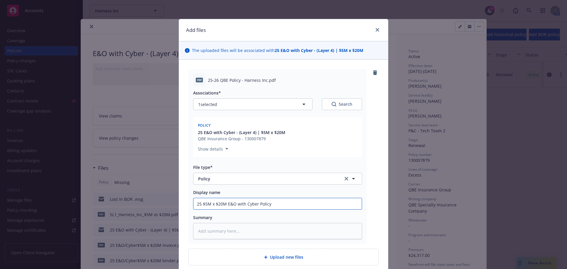
type textarea "x"
drag, startPoint x: 272, startPoint y: 204, endPoint x: 173, endPoint y: 203, distance: 98.7
click at [173, 203] on div "Add files The uploaded files will be associated with 25 E&O with Cyber - (Layer…" at bounding box center [283, 134] width 567 height 269
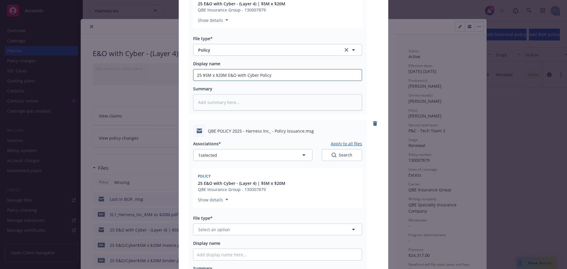
scroll to position [148, 0]
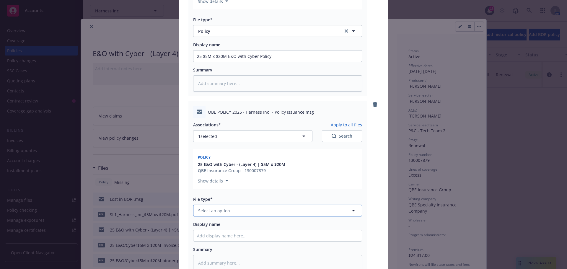
click at [220, 213] on button "Select an option" at bounding box center [277, 211] width 169 height 12
type input "email"
click at [215, 227] on div "Email" at bounding box center [277, 227] width 161 height 9
click at [217, 238] on input "Display name" at bounding box center [277, 235] width 168 height 11
paste input "25 $5M x $20M E&O with Cyber Policy"
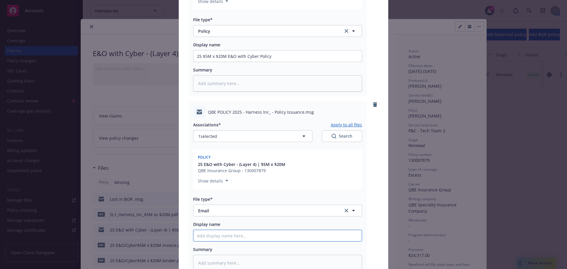
type textarea "x"
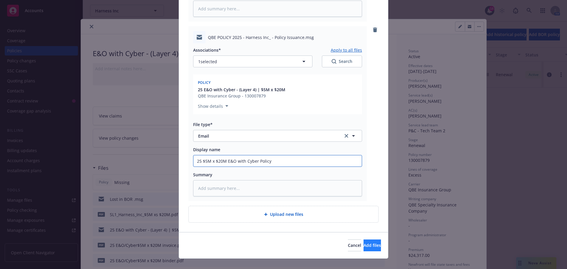
scroll to position [231, 0]
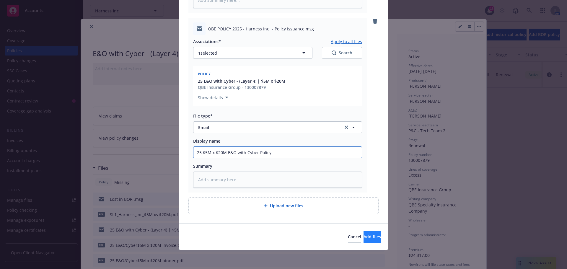
type input "25 $5M x $20M E&O with Cyber Policy"
click at [370, 238] on button "Add files" at bounding box center [372, 237] width 17 height 12
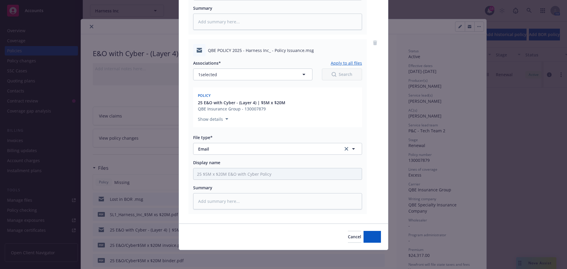
scroll to position [209, 0]
type textarea "x"
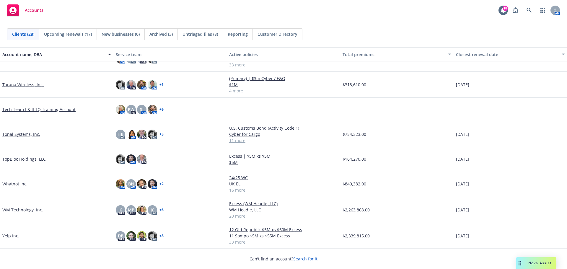
scroll to position [491, 0]
click at [30, 209] on link "WM Technology, Inc." at bounding box center [22, 209] width 41 height 6
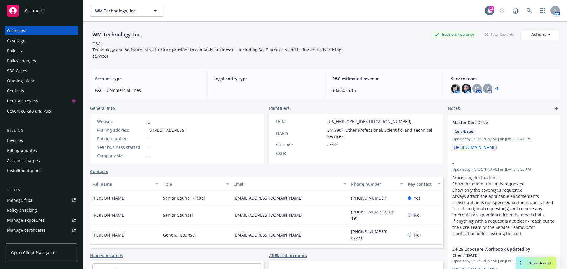
click at [16, 52] on div "Policies" at bounding box center [14, 50] width 15 height 9
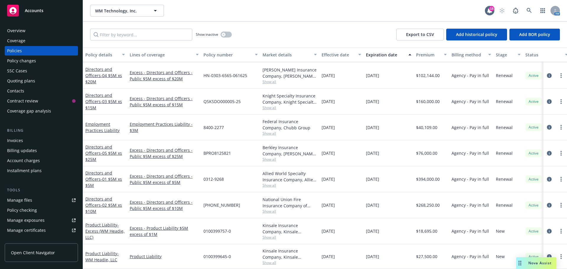
scroll to position [337, 0]
click at [101, 251] on link "Product Liability - WM Headie, LLC" at bounding box center [101, 257] width 33 height 12
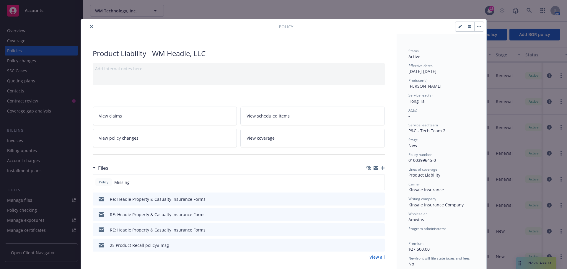
click at [381, 166] on icon "button" at bounding box center [383, 168] width 4 height 4
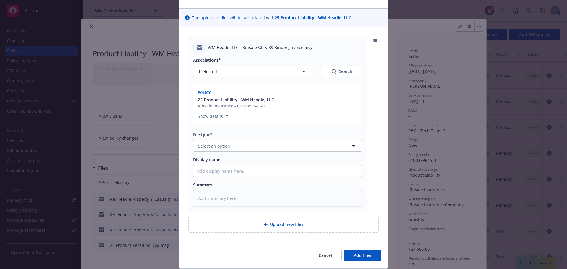
scroll to position [51, 0]
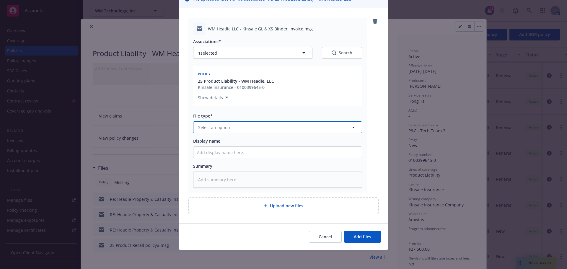
click at [228, 127] on button "Select an option" at bounding box center [277, 127] width 169 height 12
type input "email"
click at [225, 147] on div "Email" at bounding box center [277, 143] width 161 height 9
click at [219, 151] on input "Display name" at bounding box center [277, 152] width 168 height 11
type textarea "x"
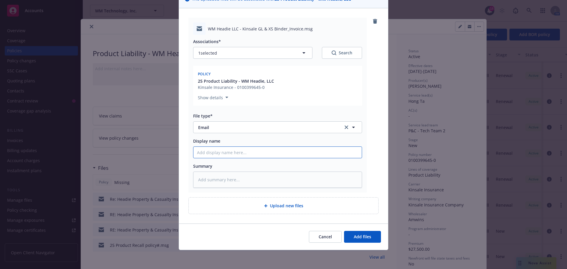
type input "2"
type textarea "x"
type input "25"
type textarea "x"
type input "25"
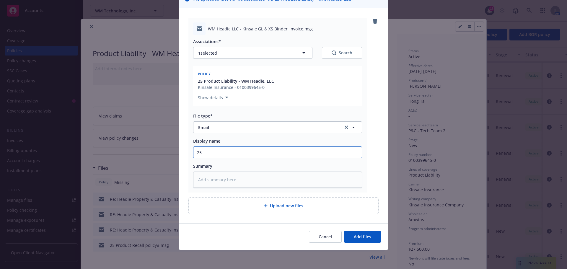
type textarea "x"
type input "25 p"
type textarea "x"
type input "25"
type textarea "x"
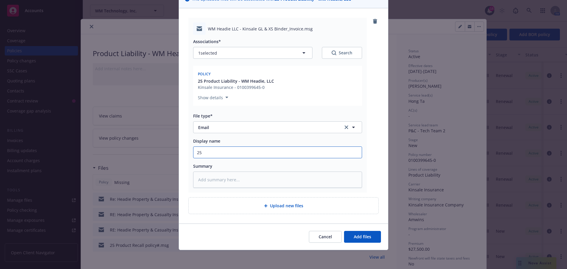
type input "25 O"
type textarea "x"
type input "25"
type textarea "x"
type input "25 P"
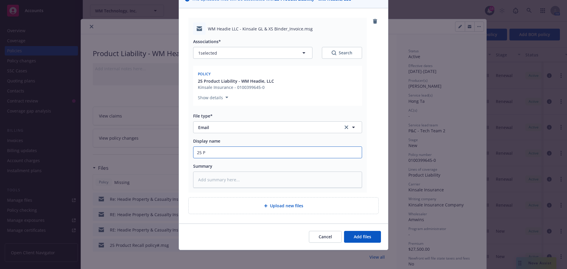
type textarea "x"
type input "25 Po"
type textarea "x"
type input "25 P"
type textarea "x"
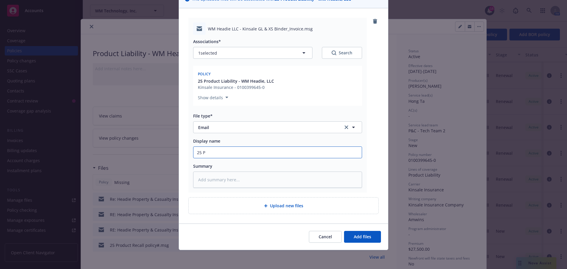
type input "25 Pr"
type textarea "x"
type input "25 Pro"
type textarea "x"
type input "25 Produ"
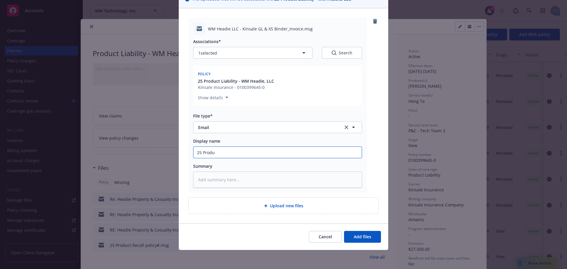
type textarea "x"
type input "25 Produc"
type textarea "x"
type input "25 Product"
type textarea "x"
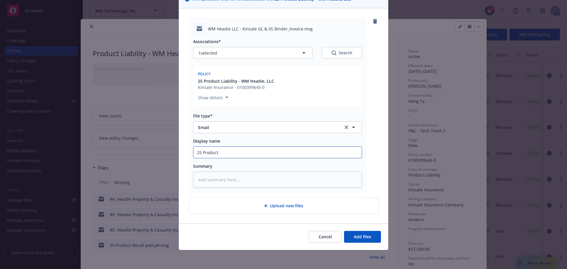
type input "25 Product"
type textarea "x"
type input "25 Product a"
type textarea "x"
type input "25 Product an"
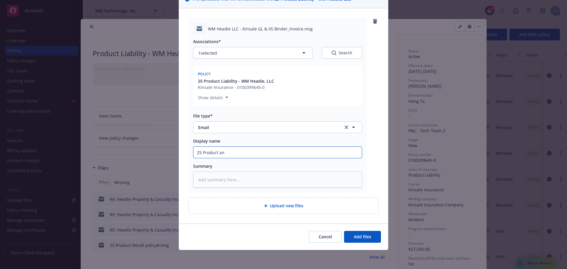
type textarea "x"
type input "25 Product and"
type textarea "x"
type input "25 Product and e"
type textarea "x"
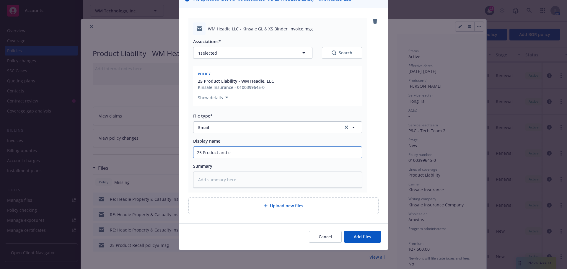
type input "25 Product and ex"
type textarea "x"
type input "25 Product and exc"
type textarea "x"
type input "25 Product and exce"
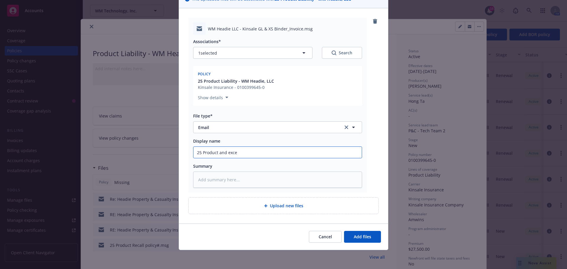
type textarea "x"
type input "25 Product and exces"
type textarea "x"
type input "25 Product and excess"
type textarea "x"
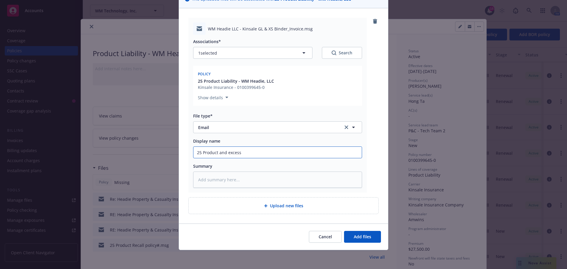
type input "25 Product and excess"
type textarea "x"
type input "25 Product and excess b"
type textarea "x"
type input "25 Product and excess bi"
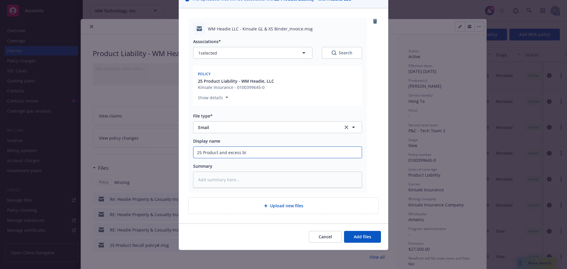
type textarea "x"
type input "25 Product and excess bin"
type textarea "x"
type input "25 Product and excess bind"
type textarea "x"
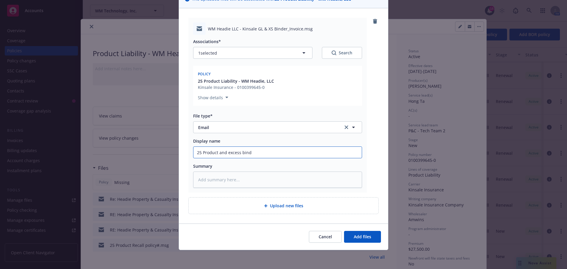
type input "25 Product and excess binde"
type textarea "x"
type input "25 Product and excess binder"
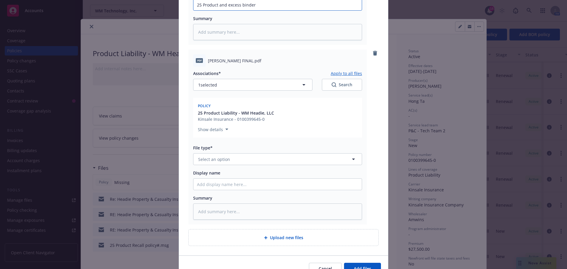
scroll to position [198, 0]
drag, startPoint x: 264, startPoint y: 3, endPoint x: 116, endPoint y: 14, distance: 148.7
click at [110, 14] on div "Add files The uploaded files will be associated with 25 Product Liability - WM …" at bounding box center [283, 134] width 567 height 269
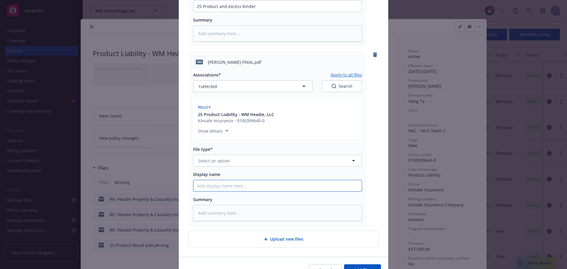
click at [200, 185] on input "Display name" at bounding box center [277, 185] width 168 height 11
paste input "25 Product and excess binder"
type textarea "x"
type input "25 Product and excess binder"
click at [205, 163] on span "Select an option" at bounding box center [214, 161] width 32 height 6
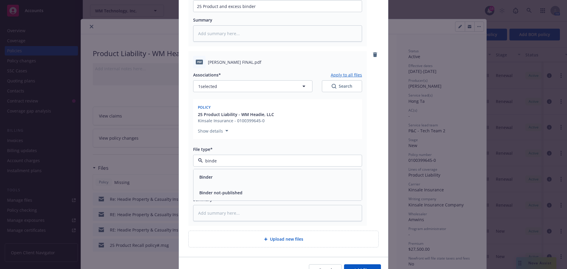
type input "binder"
click at [210, 178] on span "Binder" at bounding box center [205, 177] width 13 height 6
drag, startPoint x: 239, startPoint y: 188, endPoint x: 217, endPoint y: 187, distance: 21.6
click at [217, 187] on input "25 Product and excess binder" at bounding box center [277, 185] width 168 height 11
type textarea "x"
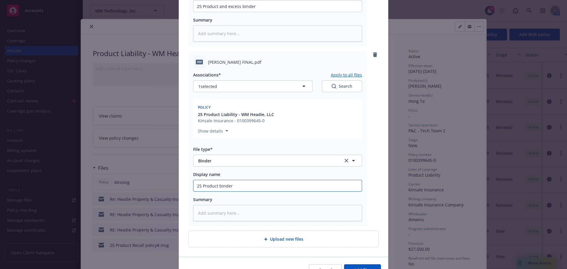
type input "25 Product binder"
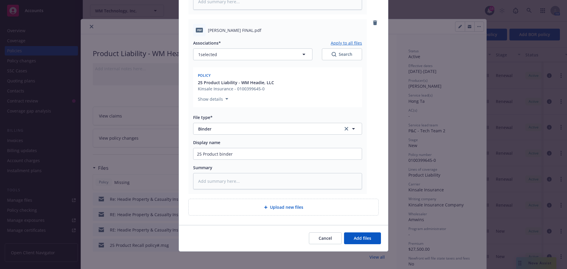
scroll to position [231, 0]
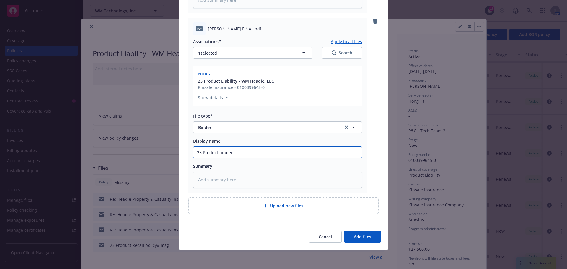
type textarea "x"
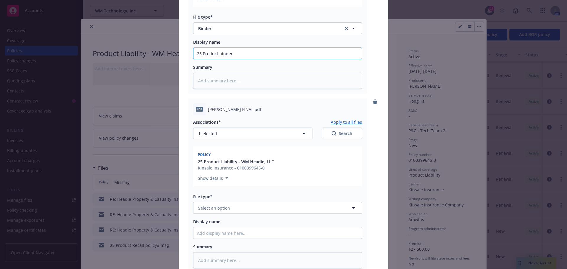
scroll to position [408, 0]
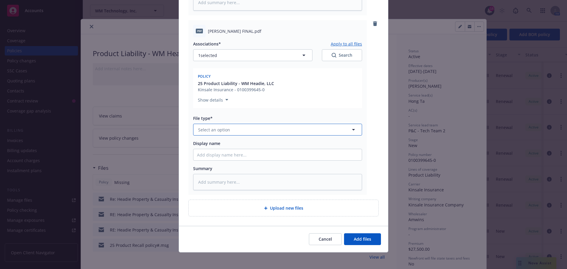
click at [209, 127] on span "Select an option" at bounding box center [214, 130] width 32 height 6
type input "invo"
click at [213, 159] on span "Invoice - Third Party" at bounding box center [219, 162] width 41 height 6
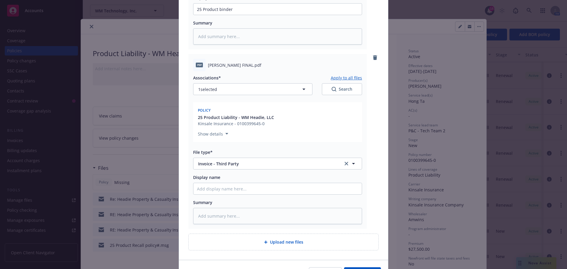
scroll to position [290, 0]
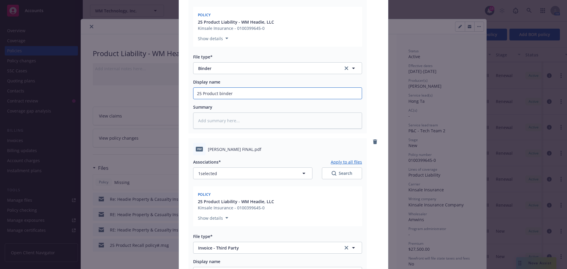
drag, startPoint x: 216, startPoint y: 93, endPoint x: 160, endPoint y: 91, distance: 55.6
click at [160, 91] on div "Add files The uploaded files will be associated with 25 Product Liability - WM …" at bounding box center [283, 134] width 567 height 269
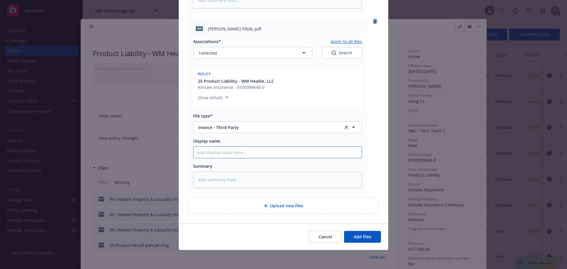
click at [220, 153] on input "Display name" at bounding box center [277, 152] width 168 height 11
paste input "25 Product"
type textarea "x"
type input "25 Product"
click at [200, 153] on input "25 Product" at bounding box center [277, 152] width 168 height 11
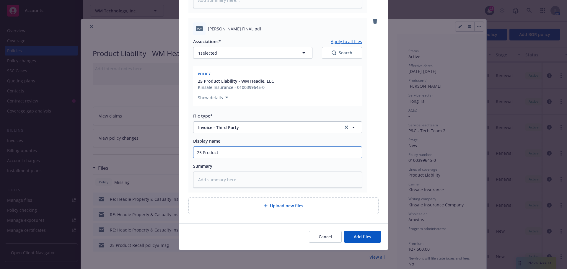
type textarea "x"
type input "25 PProduct"
type textarea "x"
type input "25 PriProduct"
type textarea "x"
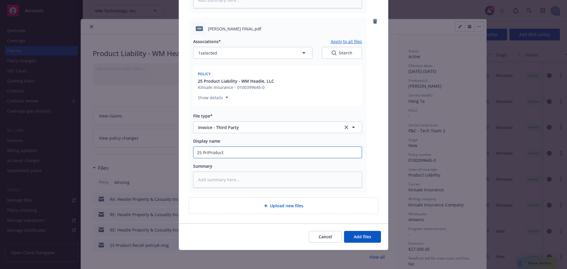
type input "25 PrimProduct"
type textarea "x"
type input "25 PrimaProduct"
type textarea "x"
type input "25 PrimaryProduct"
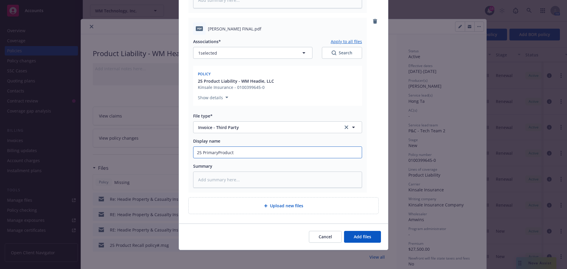
type textarea "x"
type input "25 Primary Product"
click at [242, 151] on input "25 Primary Product" at bounding box center [277, 152] width 168 height 11
type textarea "x"
type input "25 Primary Product"
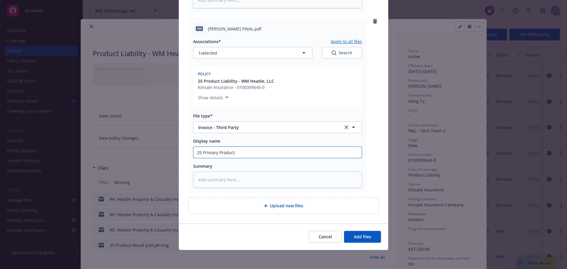
type textarea "x"
type input "25 Primary Product i"
type textarea "x"
type input "25 Primary Product in"
type textarea "x"
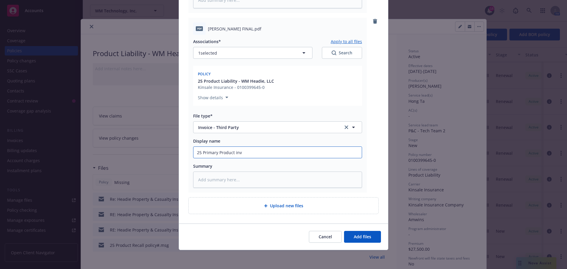
type input "25 Primary Product invo"
type textarea "x"
type input "25 Primary Product invoi"
type textarea "x"
type input "25 Primary Product invoic"
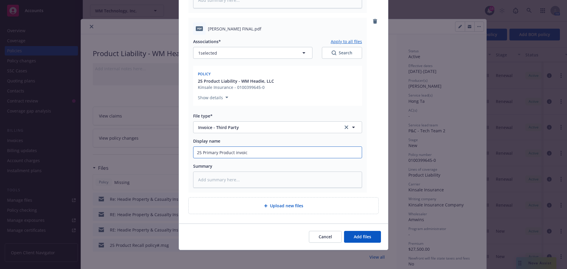
type textarea "x"
type input "25 Primary Product invoice"
click at [360, 237] on span "Add files" at bounding box center [362, 237] width 17 height 6
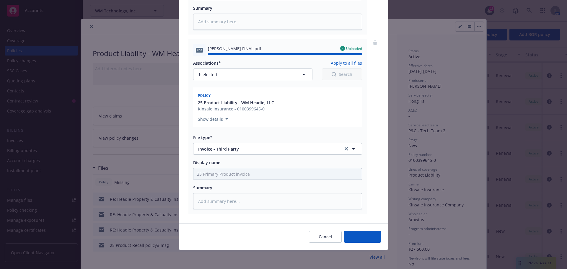
type textarea "x"
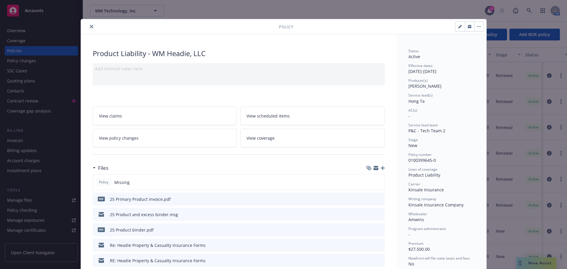
click at [90, 27] on icon "close" at bounding box center [92, 27] width 4 height 4
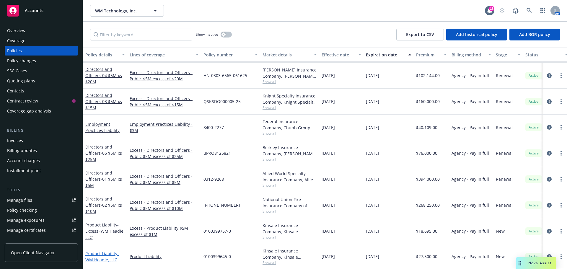
click at [104, 251] on link "Product Liability - WM Headie, LLC" at bounding box center [101, 257] width 33 height 12
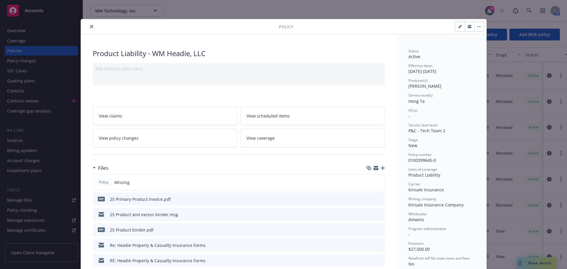
click at [90, 27] on icon "close" at bounding box center [92, 27] width 4 height 4
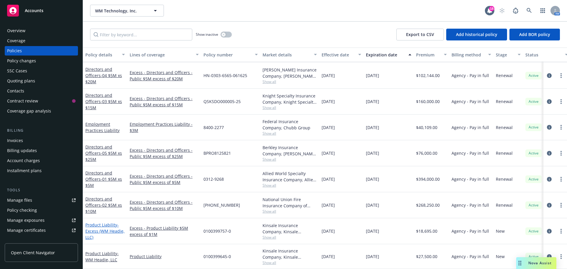
click at [106, 226] on span "- Excess (WM Headie, LLC)" at bounding box center [104, 231] width 39 height 18
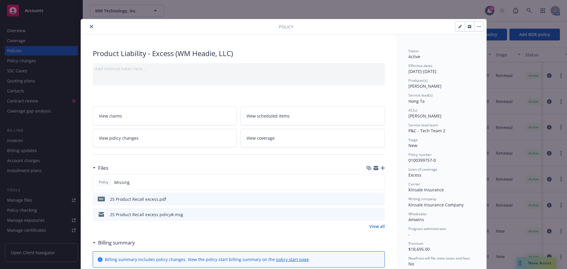
click at [89, 24] on button "close" at bounding box center [91, 26] width 7 height 7
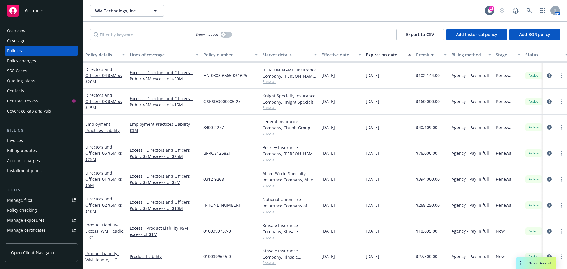
click at [23, 141] on div "Invoices" at bounding box center [41, 140] width 69 height 9
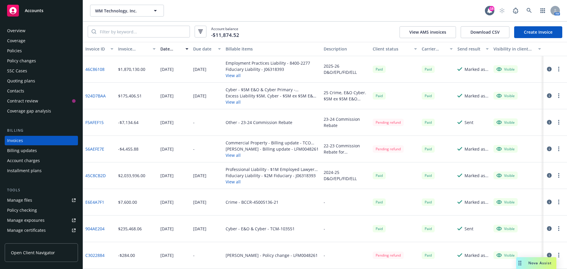
click at [538, 35] on link "Create Invoice" at bounding box center [538, 32] width 48 height 12
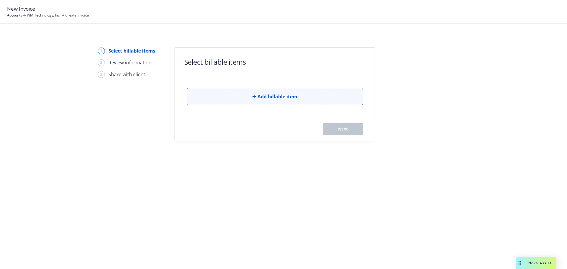
click at [275, 99] on span "Add billable item" at bounding box center [278, 96] width 40 height 7
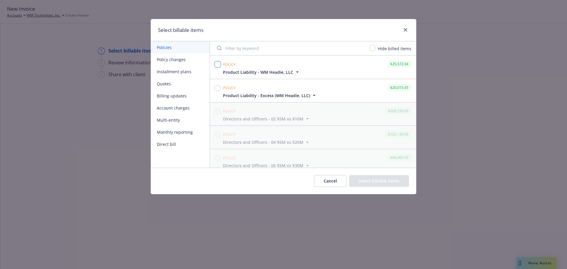
click at [216, 66] on input "checkbox" at bounding box center [218, 64] width 6 height 6
checkbox input "true"
click at [220, 87] on input "checkbox" at bounding box center [218, 88] width 6 height 6
checkbox input "true"
click at [387, 184] on button "Select billable items" at bounding box center [379, 181] width 60 height 12
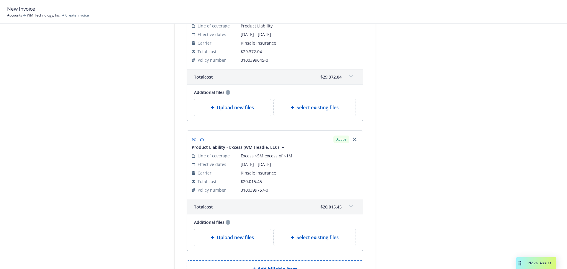
scroll to position [146, 0]
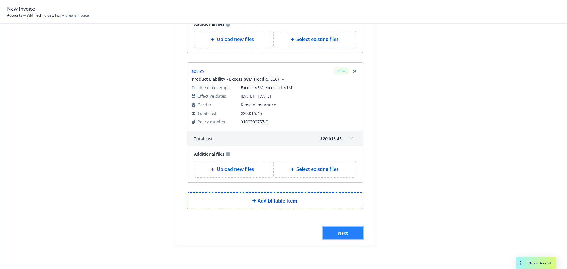
click at [339, 233] on span "Next" at bounding box center [343, 233] width 10 height 6
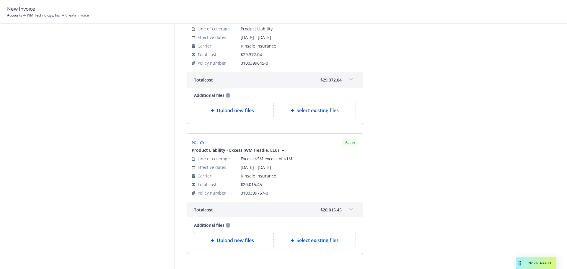
scroll to position [219, 0]
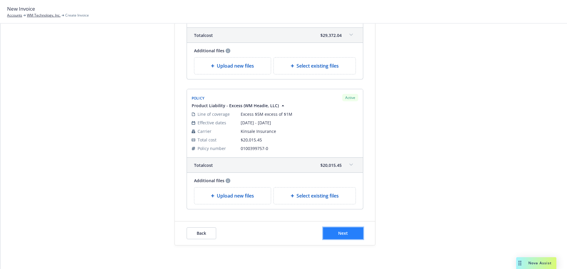
click at [356, 235] on button "Next" at bounding box center [343, 233] width 40 height 12
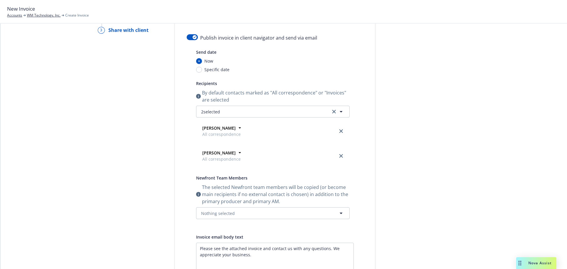
scroll to position [0, 0]
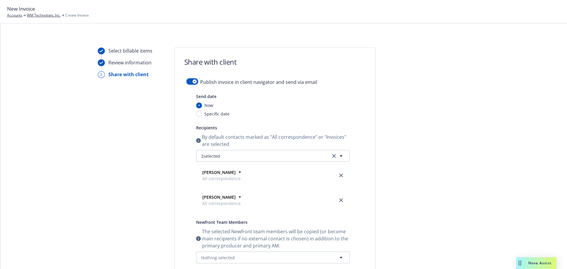
click at [190, 82] on button "button" at bounding box center [192, 82] width 11 height 6
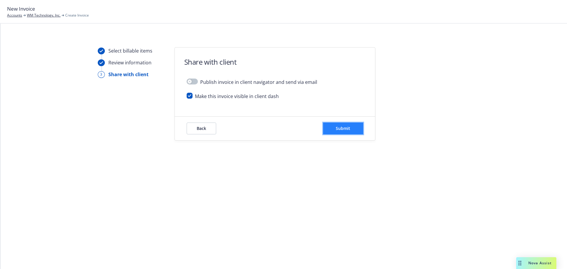
click at [349, 128] on span "Submit" at bounding box center [343, 129] width 14 height 6
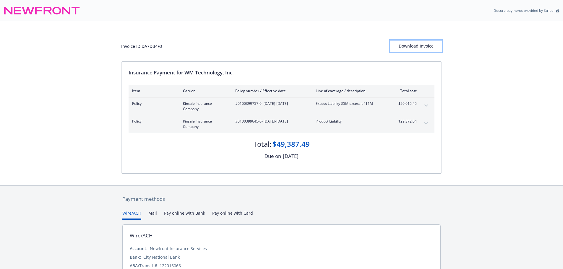
click at [416, 46] on div "Download Invoice" at bounding box center [416, 45] width 52 height 11
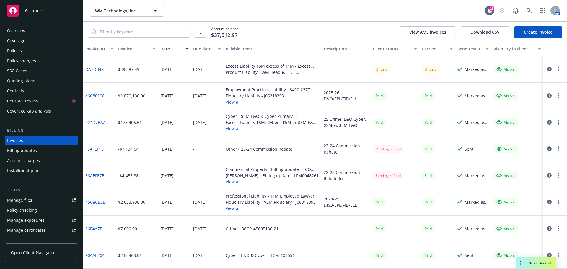
click at [36, 200] on link "Manage files" at bounding box center [41, 200] width 73 height 9
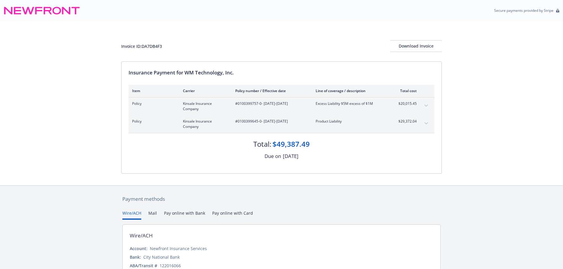
click at [220, 35] on div "Invoice ID: DA7DB4F3 Download Invoice" at bounding box center [281, 41] width 321 height 40
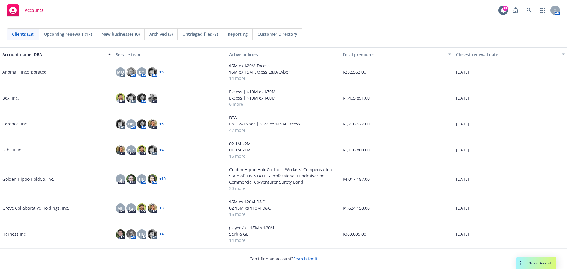
scroll to position [30, 0]
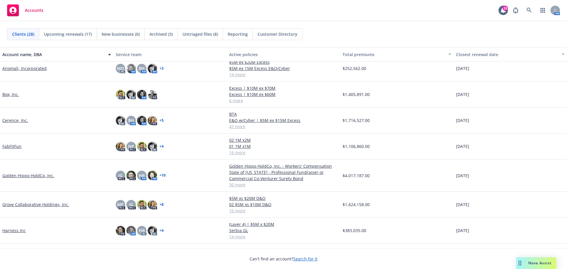
click at [22, 176] on link "Golden Hippo HoldCo, Inc." at bounding box center [28, 176] width 52 height 6
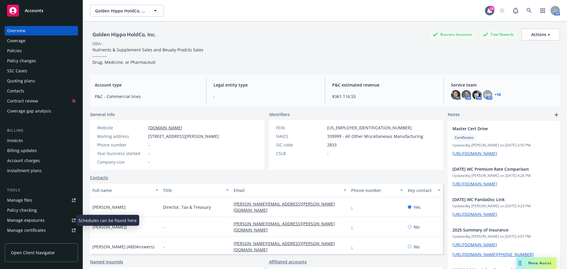
click at [35, 221] on div "Manage exposures" at bounding box center [26, 220] width 38 height 9
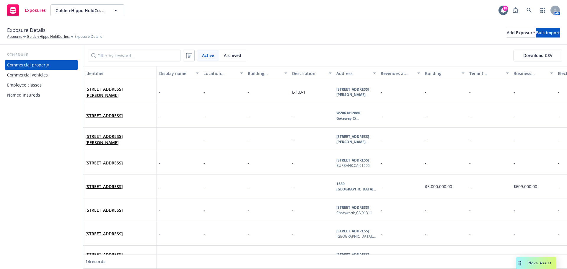
click at [35, 74] on div "Commercial vehicles" at bounding box center [27, 74] width 41 height 9
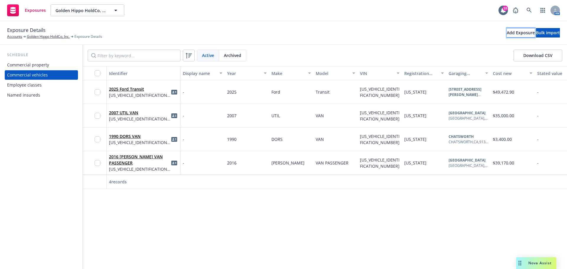
click at [507, 34] on div "Add Exposure" at bounding box center [521, 32] width 28 height 9
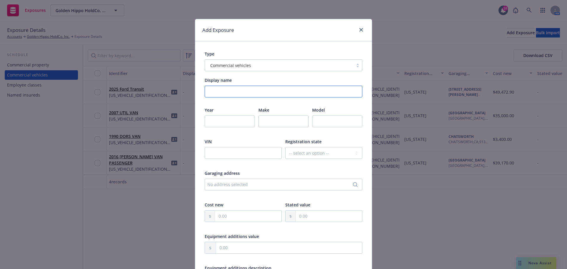
click at [221, 94] on input "Display name" at bounding box center [284, 92] width 158 height 12
type input "2020 Navistar International"
click at [219, 125] on input "number" at bounding box center [230, 122] width 50 height 12
type input "2020"
drag, startPoint x: 265, startPoint y: 92, endPoint x: 218, endPoint y: 92, distance: 46.4
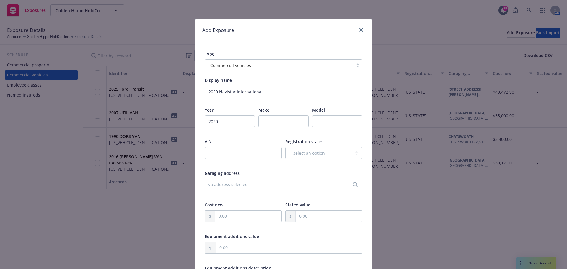
click at [218, 92] on input "2020 Navistar International" at bounding box center [284, 92] width 158 height 12
click at [279, 119] on input "text" at bounding box center [283, 122] width 50 height 12
paste input "Navistar International"
type input "Navistar International"
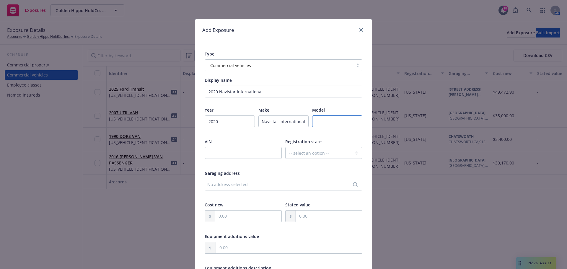
click at [328, 121] on input "text" at bounding box center [337, 122] width 50 height 12
type input "MV607"
click at [241, 153] on input "text" at bounding box center [243, 153] width 77 height 12
type input "[US_VEHICLE_IDENTIFICATION_NUMBER]"
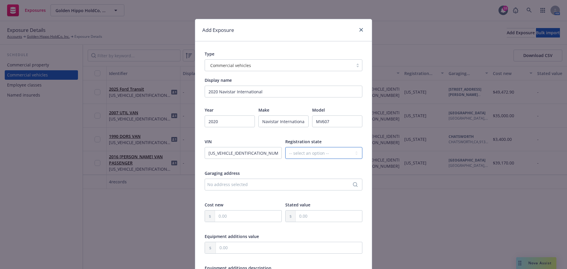
click at [355, 151] on select "-- select an option -- [US_STATE] [US_STATE] [US_STATE] [US_STATE] [US_STATE] […" at bounding box center [323, 153] width 77 height 12
select select "CA"
click at [285, 147] on select "-- select an option -- [US_STATE] [US_STATE] [US_STATE] [US_STATE] [US_STATE] […" at bounding box center [323, 153] width 77 height 12
click at [222, 188] on div "No address selected" at bounding box center [284, 185] width 158 height 12
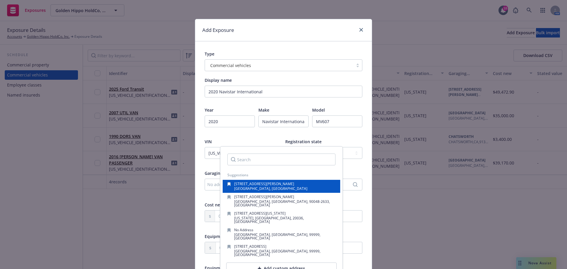
click at [254, 189] on span "[GEOGRAPHIC_DATA], [GEOGRAPHIC_DATA]" at bounding box center [270, 188] width 73 height 5
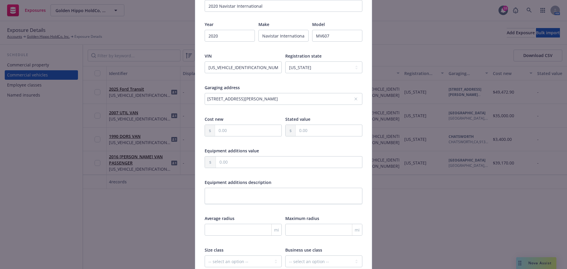
scroll to position [89, 0]
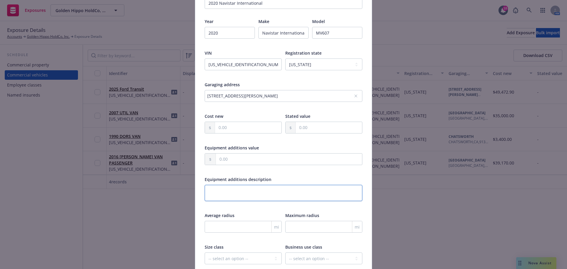
click at [242, 192] on textarea at bounding box center [284, 193] width 158 height 16
type textarea "x"
type textarea ":"
type textarea "x"
type textarea ":E"
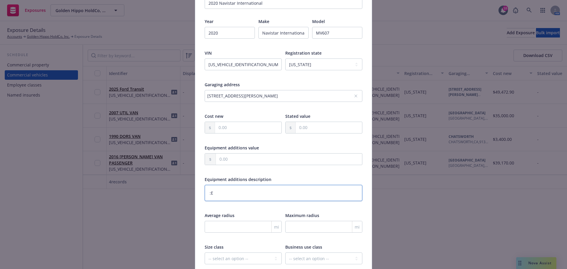
type textarea "x"
type textarea ":EA"
type textarea "x"
type textarea ":EAS"
type textarea "x"
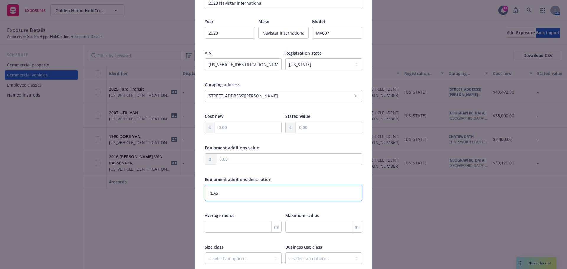
type textarea ":EASE"
type textarea "x"
type textarea ":EASED"
type textarea "x"
type textarea ":EASE"
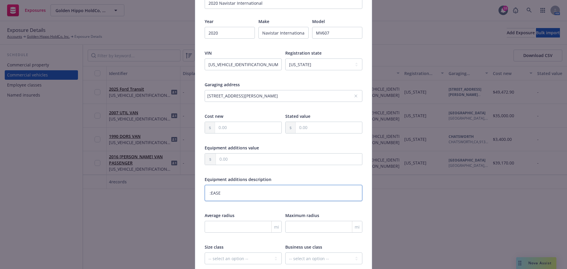
type textarea "x"
type textarea ":EAS"
type textarea "x"
type textarea ":EA"
type textarea "x"
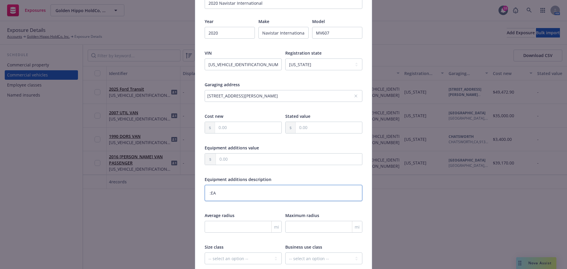
type textarea ":E"
type textarea "x"
type textarea ":"
type textarea "x"
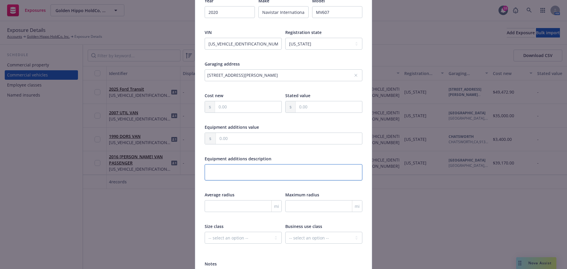
scroll to position [176, 0]
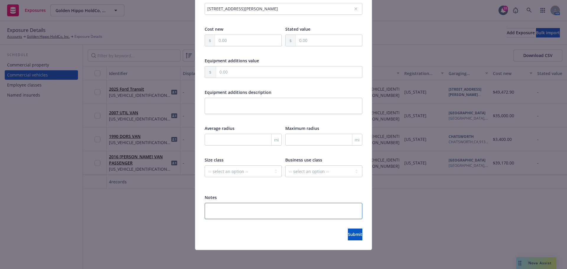
click at [232, 211] on textarea at bounding box center [284, 211] width 158 height 16
type textarea "x"
type textarea "L"
type textarea "x"
type textarea "Le"
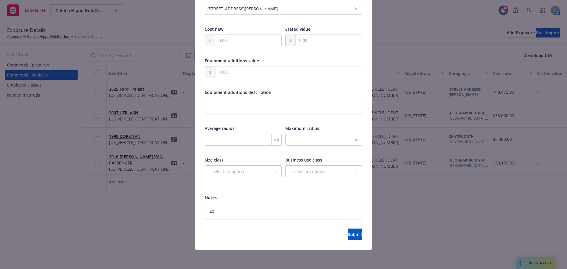
type textarea "x"
type textarea "Lea"
type textarea "x"
type textarea "Leas"
type textarea "x"
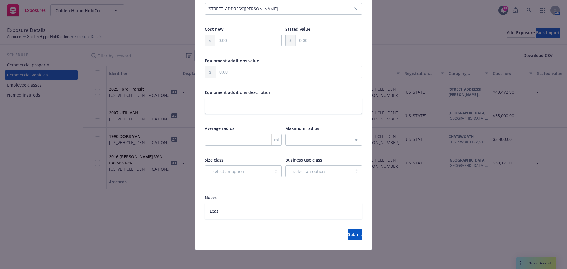
type textarea "Lease"
type textarea "x"
type textarea "Leased"
type textarea "x"
type textarea "Leased"
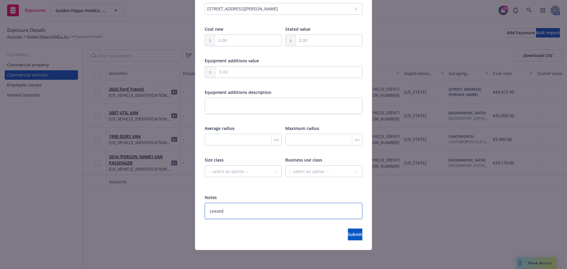
click at [288, 208] on textarea "Leased" at bounding box center [284, 211] width 158 height 16
paste textarea "Ryder Truck Rental"
type textarea "x"
type textarea "Leased Ryder Truck Rental"
click at [348, 232] on span "Submit" at bounding box center [355, 235] width 14 height 6
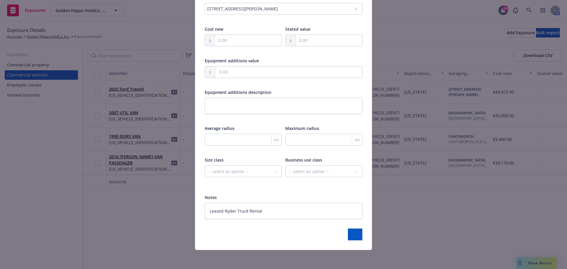
type textarea "x"
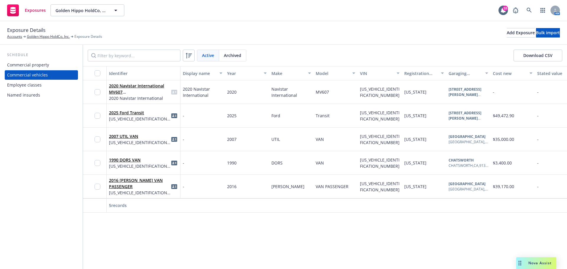
click at [94, 92] on div at bounding box center [95, 92] width 24 height 24
click at [95, 90] on input "checkbox" at bounding box center [98, 92] width 6 height 6
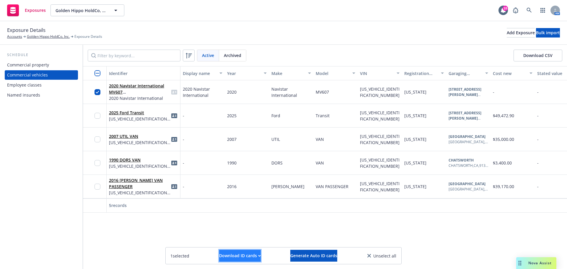
click at [235, 251] on div "Download ID cards" at bounding box center [240, 255] width 42 height 11
click at [235, 241] on link "Download uneditable ID cards" at bounding box center [228, 241] width 79 height 12
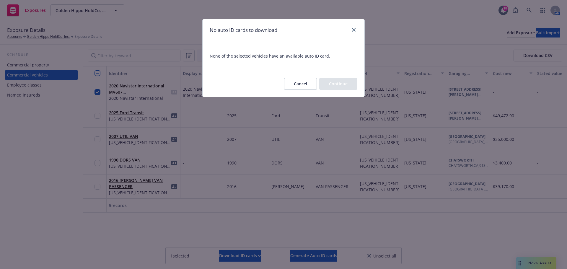
click at [307, 85] on button "Cancel" at bounding box center [300, 84] width 33 height 12
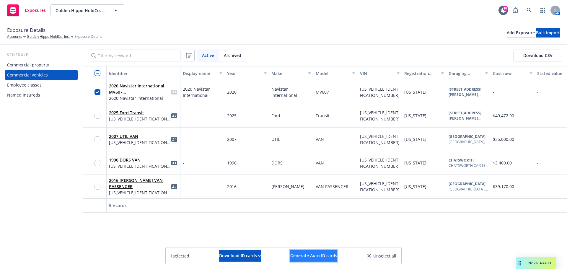
click at [324, 261] on button "Generate Auto ID cards" at bounding box center [313, 256] width 47 height 12
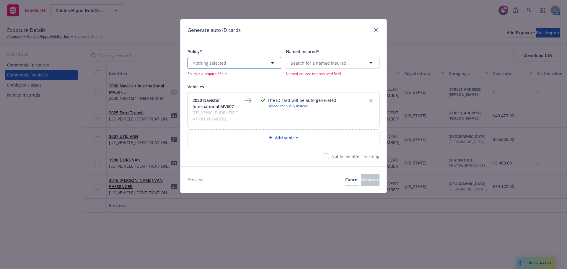
click at [270, 65] on icon "button" at bounding box center [272, 62] width 7 height 7
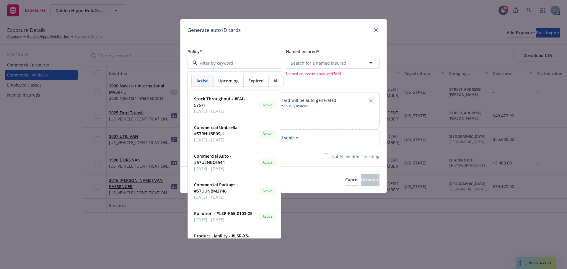
scroll to position [561, 0]
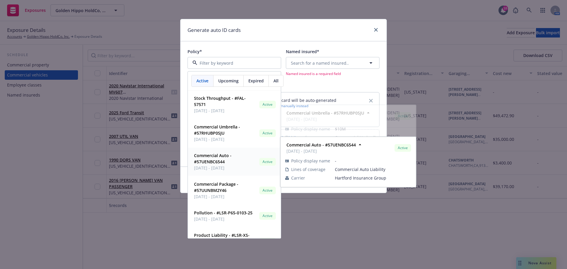
click at [230, 164] on span "Commercial Auto - #57UENBC6544" at bounding box center [225, 158] width 63 height 12
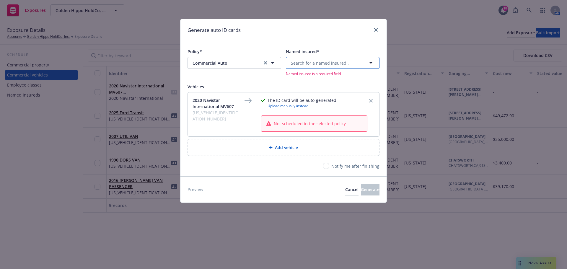
click at [374, 61] on icon "button" at bounding box center [370, 62] width 7 height 7
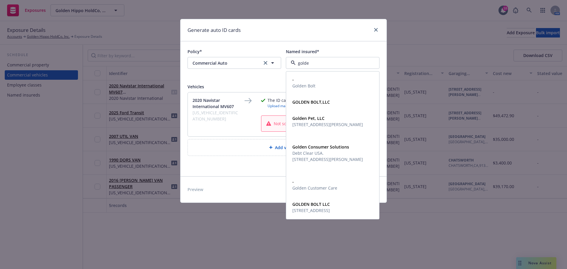
type input "golden"
click at [329, 105] on span "GOLDEN BOLT,LLC" at bounding box center [311, 102] width 38 height 6
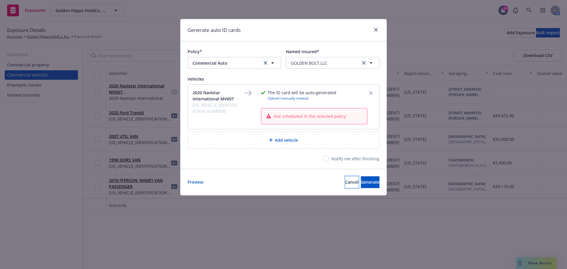
drag, startPoint x: 322, startPoint y: 182, endPoint x: 295, endPoint y: 122, distance: 66.0
click at [296, 126] on form "Policy* Commercial Auto Commercial Auto Named insured* [object Object] GOLDEN B…" at bounding box center [283, 118] width 206 height 154
click at [288, 98] on span "Upload manually instead" at bounding box center [302, 98] width 69 height 5
click at [345, 185] on button "Cancel" at bounding box center [351, 182] width 13 height 12
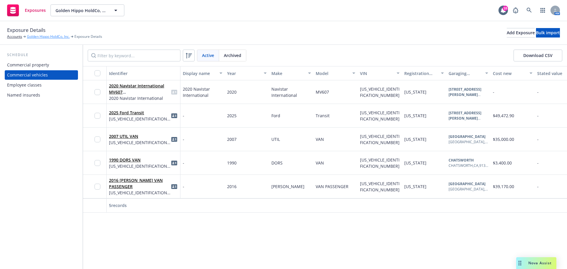
click at [45, 37] on link "Golden Hippo HoldCo, Inc." at bounding box center [48, 36] width 43 height 5
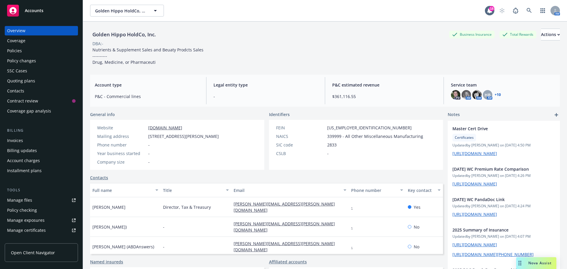
click at [14, 53] on div "Policies" at bounding box center [14, 50] width 15 height 9
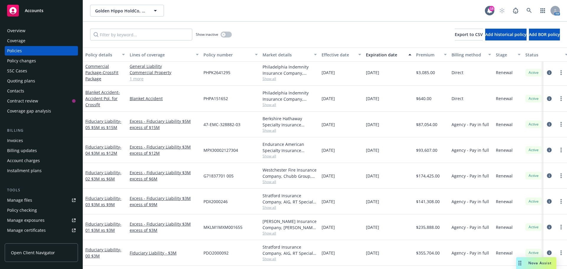
scroll to position [30, 0]
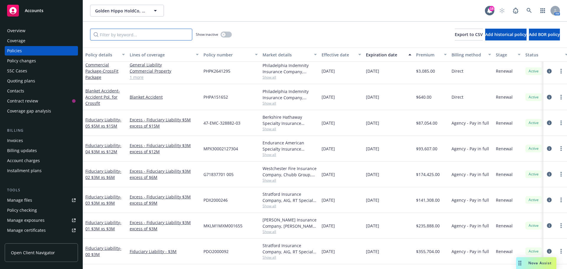
click at [121, 37] on input "Filter by keyword..." at bounding box center [141, 35] width 102 height 12
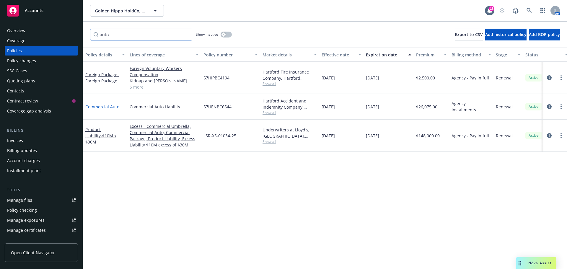
type input "auto"
click at [106, 107] on link "Commercial Auto" at bounding box center [102, 107] width 34 height 6
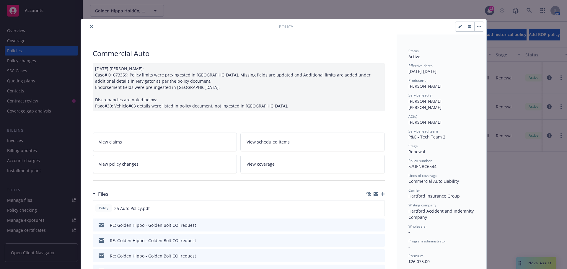
click at [268, 144] on span "View scheduled items" at bounding box center [268, 142] width 43 height 6
click at [381, 194] on icon "button" at bounding box center [383, 194] width 4 height 4
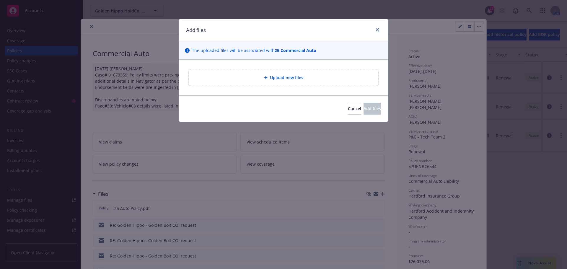
type textarea "x"
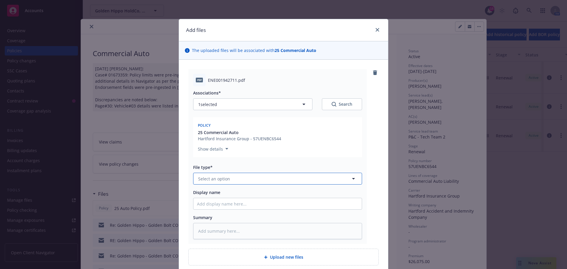
click at [243, 180] on button "Select an option" at bounding box center [277, 179] width 169 height 12
type input "change"
click at [240, 193] on div "Change request" at bounding box center [277, 195] width 161 height 9
click at [230, 205] on input "Display name" at bounding box center [277, 203] width 168 height 11
type textarea "x"
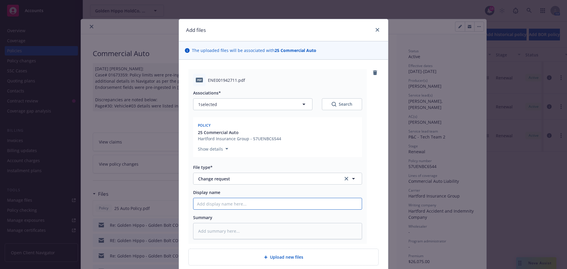
type input "a"
type textarea "x"
type input "ad"
type textarea "x"
type input "add"
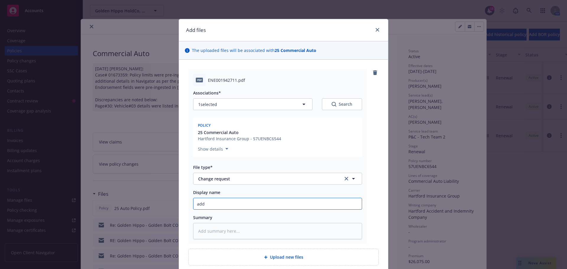
type textarea "x"
type input "add"
type textarea "x"
type input "add 2"
type textarea "x"
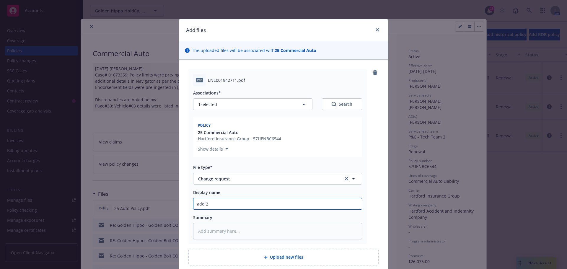
type input "add 20"
type textarea "x"
type input "add 202"
type textarea "x"
type input "add 2020"
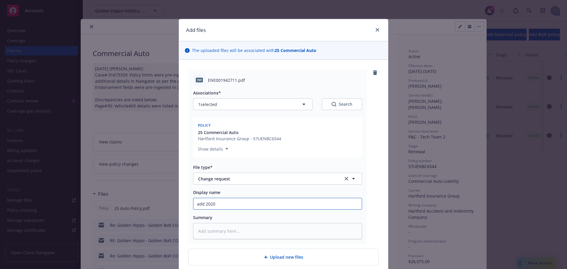
type textarea "x"
type input "add 2020"
click at [226, 205] on input "add 2020" at bounding box center [277, 203] width 168 height 11
paste input "Navistar International"
type textarea "x"
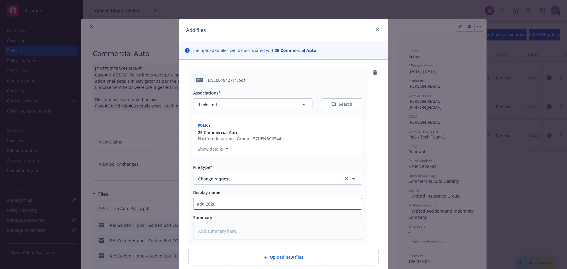
type input "add 2020 Navistar International"
type textarea "x"
type input "add 2020 Navistar International"
click at [285, 207] on input "add 2020 Navistar International" at bounding box center [277, 203] width 168 height 11
paste input "MV607"
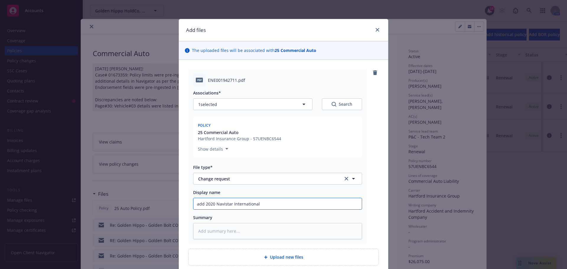
type textarea "x"
type input "add 2020 Navistar International MV607"
type textarea "x"
type input "add 2020 Navistar International MV607"
type textarea "x"
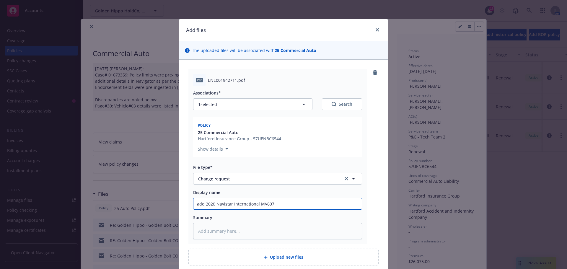
type input "add 2020 Navistar International MV607 e"
type textarea "x"
type input "add 2020 Navistar International MV607 ef"
type textarea "x"
type input "add 2020 Navistar International MV607 eff"
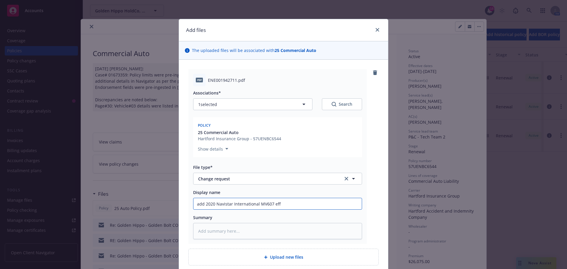
type textarea "x"
type input "add 2020 Navistar International MV607 eff"
type textarea "x"
type input "add 2020 Navistar International MV607 eff 9"
type textarea "x"
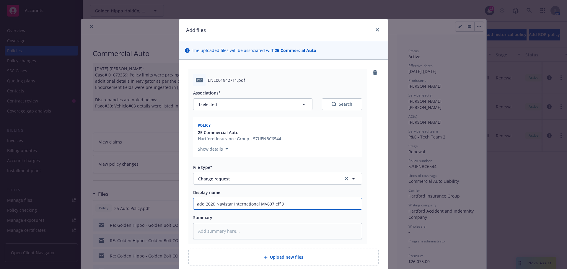
type input "add 2020 Navistar International MV607 eff 9/"
type textarea "x"
type input "add 2020 Navistar International MV607 eff 9/2"
type textarea "x"
type input "add 2020 Navistar International MV607 eff 9/26"
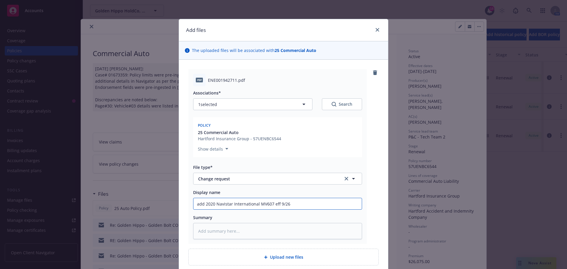
type textarea "x"
type input "add 2020 Navistar International MV607 eff 9/26/"
type textarea "x"
type input "add 2020 Navistar International MV607 eff 9/26/2"
type textarea "x"
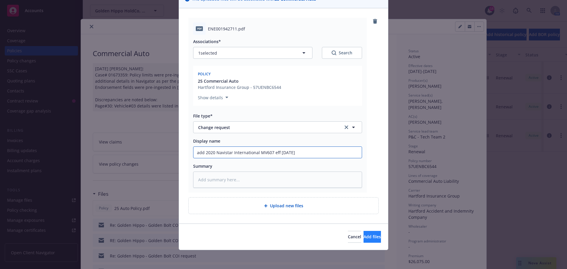
type input "add 2020 Navistar International MV607 eff [DATE]"
click at [364, 236] on span "Add files" at bounding box center [372, 237] width 17 height 6
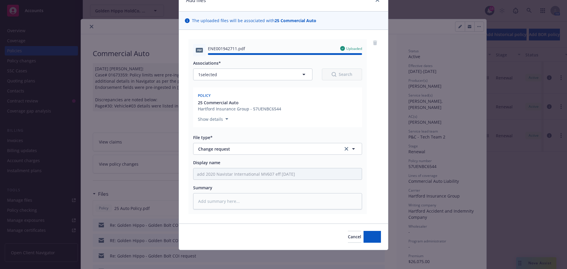
type textarea "x"
